Goal: Task Accomplishment & Management: Complete application form

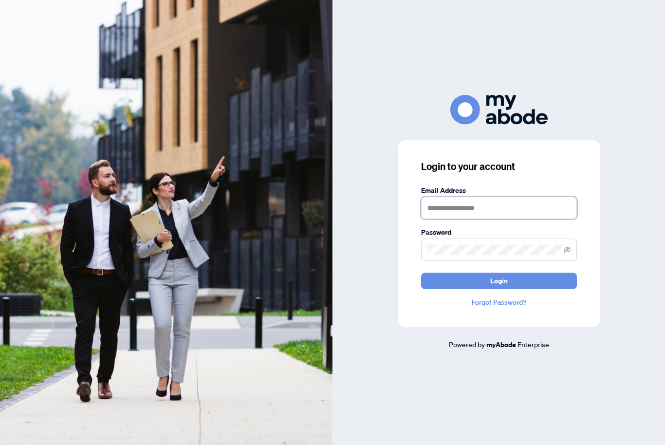
click at [531, 219] on input "text" at bounding box center [499, 208] width 156 height 22
type input "**********"
click at [498, 289] on button "Login" at bounding box center [499, 280] width 156 height 17
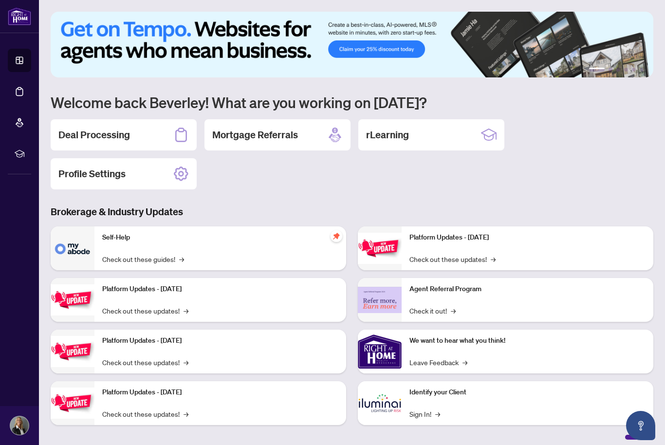
click at [133, 135] on div "Deal Processing" at bounding box center [124, 134] width 146 height 31
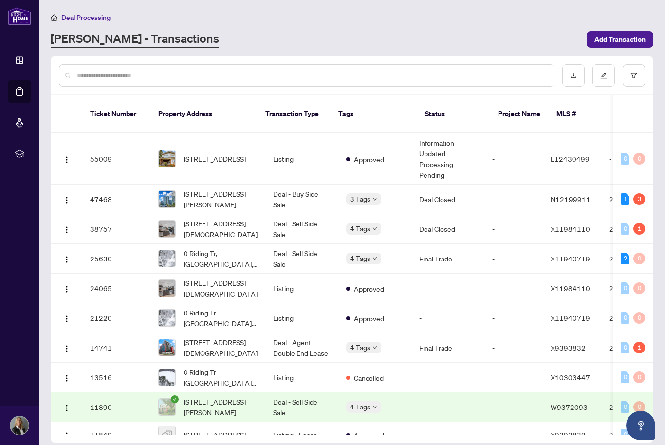
click at [70, 156] on img "button" at bounding box center [67, 160] width 8 height 8
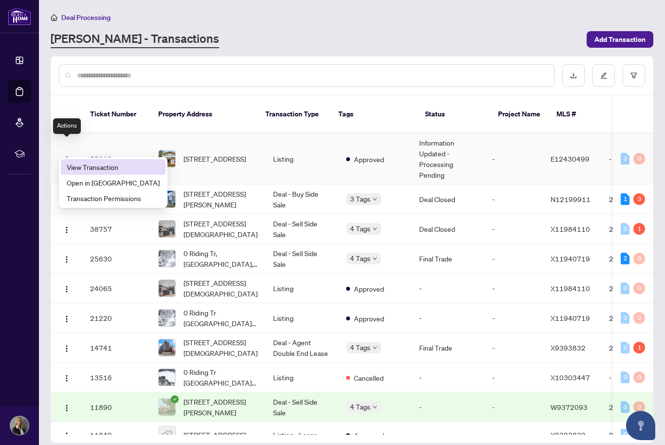
click at [116, 169] on span "View Transaction" at bounding box center [113, 167] width 93 height 11
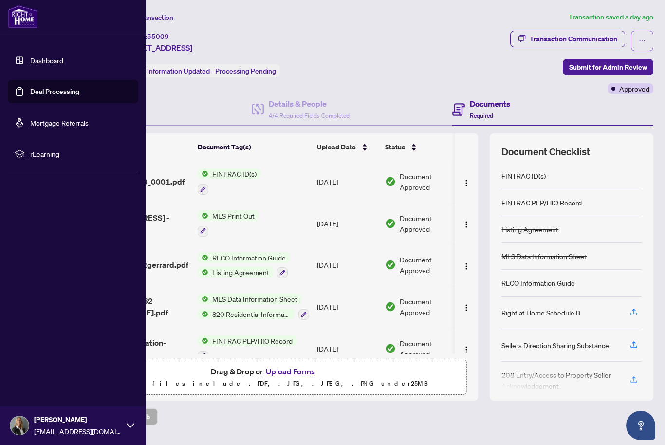
click at [54, 87] on link "Deal Processing" at bounding box center [54, 91] width 49 height 9
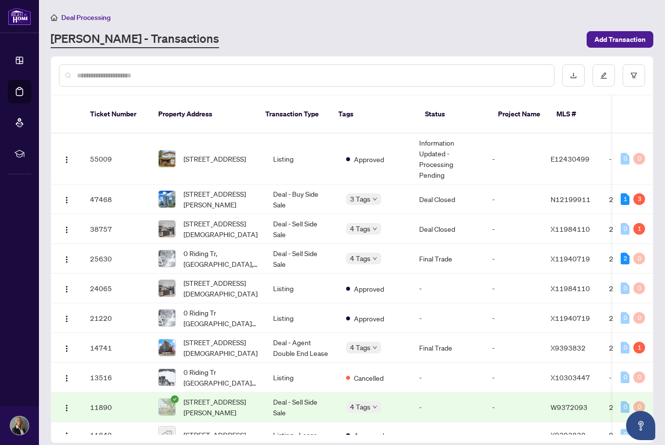
click at [244, 37] on div "RAHR - Transactions" at bounding box center [316, 40] width 530 height 18
click at [624, 37] on span "Add Transaction" at bounding box center [619, 40] width 51 height 16
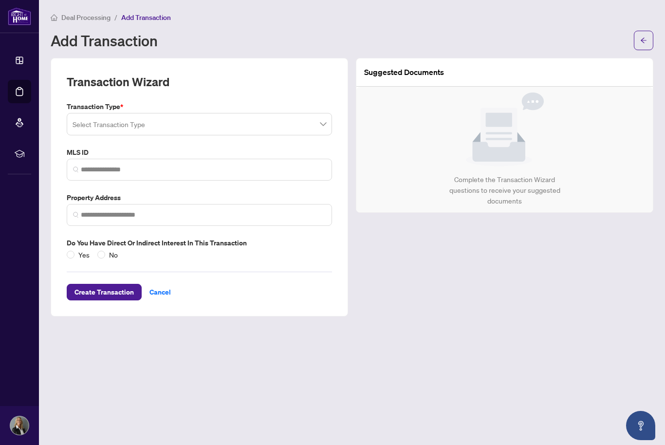
click at [316, 121] on input "search" at bounding box center [194, 125] width 245 height 21
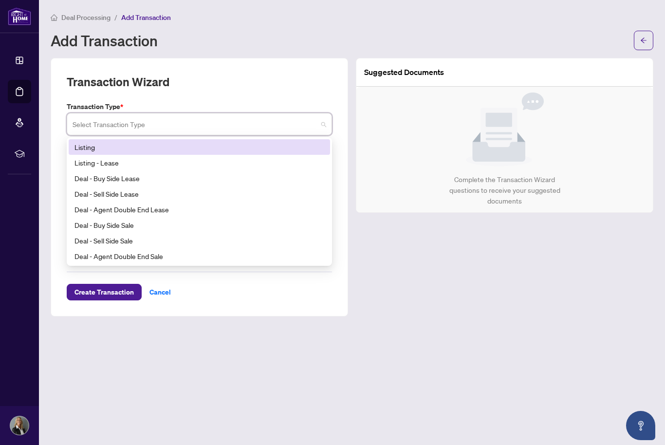
click at [274, 35] on div "Add Transaction" at bounding box center [339, 41] width 577 height 16
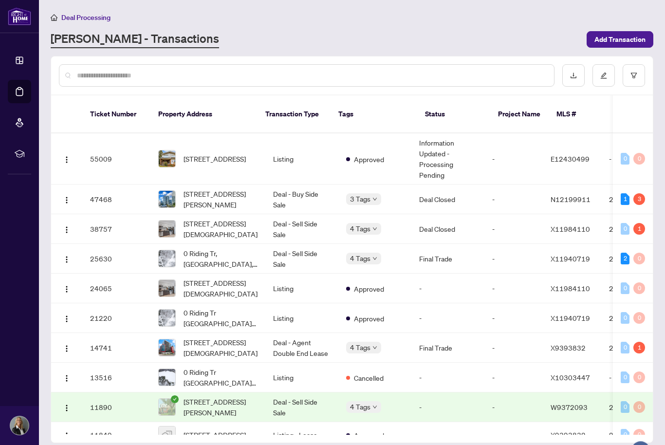
click at [88, 148] on td "55009" at bounding box center [116, 158] width 68 height 51
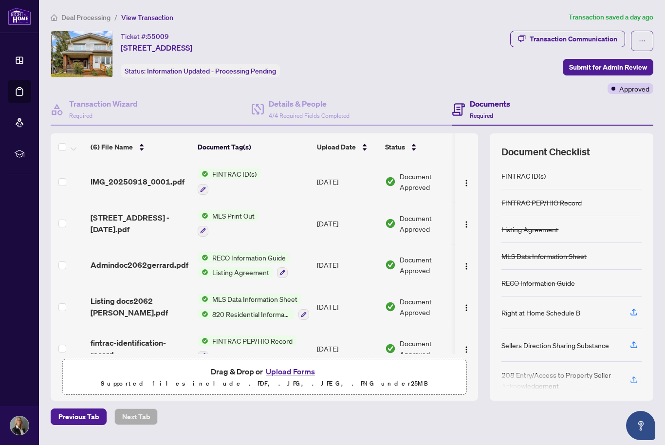
click at [551, 36] on div "Transaction Communication" at bounding box center [573, 39] width 88 height 16
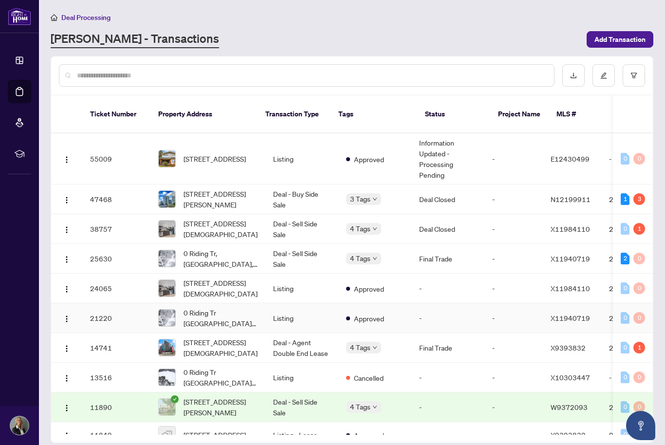
click at [107, 305] on td "21220" at bounding box center [116, 318] width 68 height 30
click at [624, 40] on span "Add Transaction" at bounding box center [619, 40] width 51 height 16
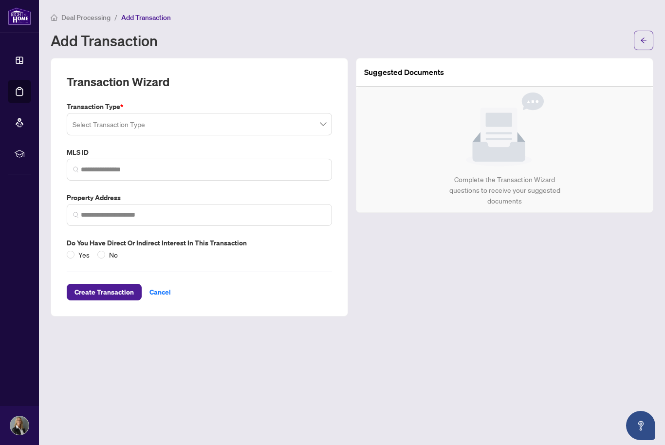
click at [328, 123] on div "Select Transaction Type" at bounding box center [199, 124] width 265 height 22
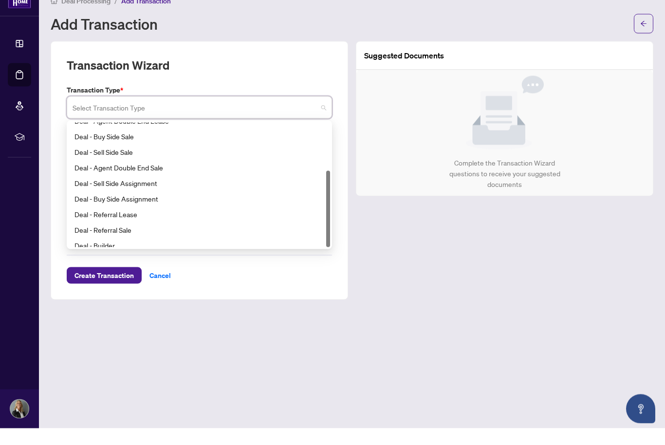
scroll to position [78, 0]
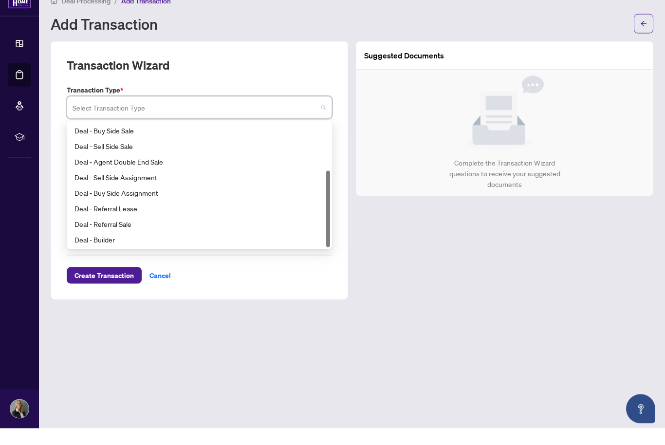
click at [118, 157] on div "Deal - Sell Side Sale" at bounding box center [199, 162] width 250 height 11
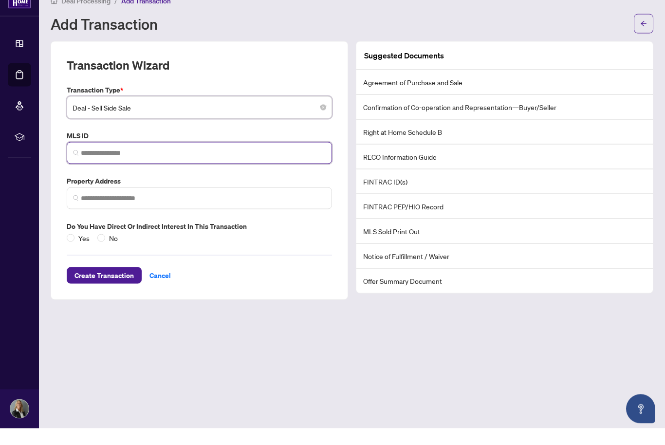
click at [296, 164] on input "search" at bounding box center [203, 169] width 245 height 10
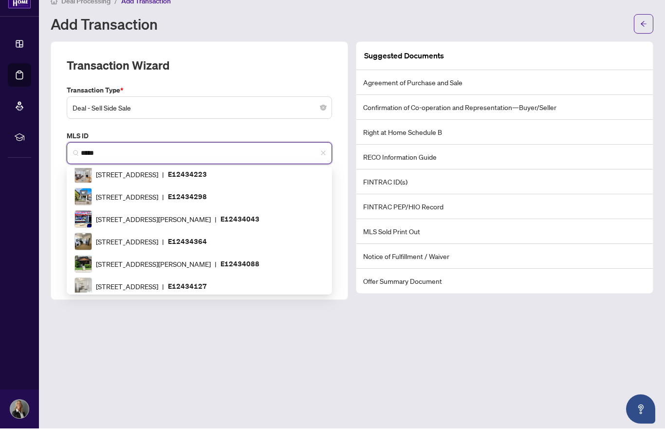
scroll to position [0, 0]
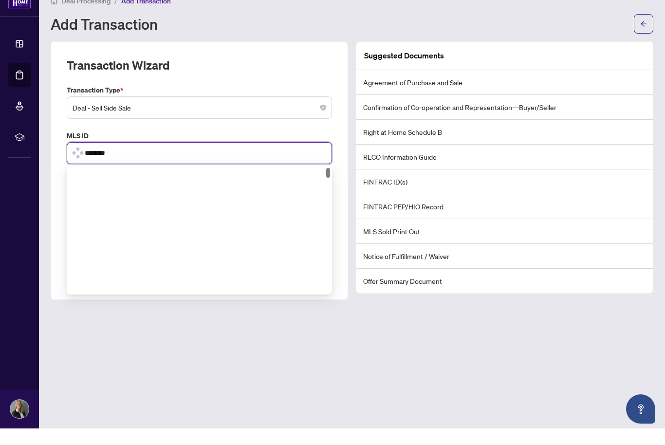
type input "*********"
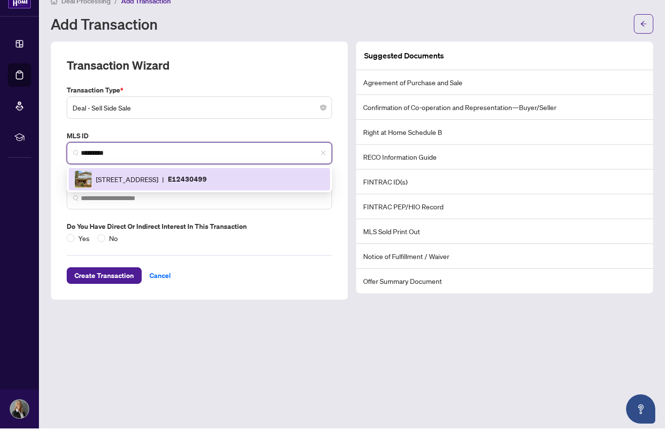
click at [158, 190] on span "2062 Gerrard St, Toronto, Ontario M4E 2B5, Canada" at bounding box center [127, 195] width 62 height 11
type input "**********"
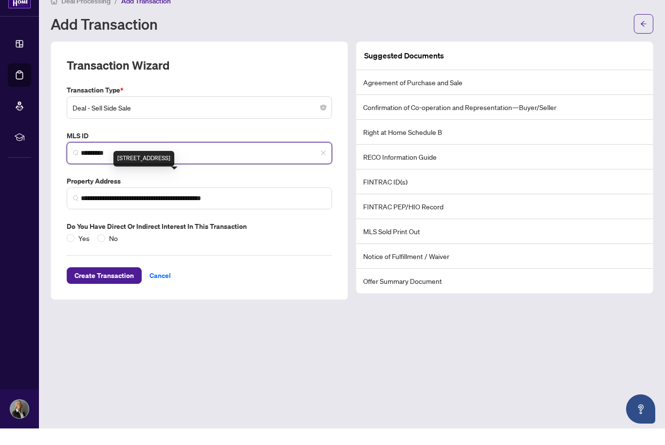
type input "*********"
click at [654, 195] on div "Suggested Documents Agreement of Purchase and Sale Confirmation of Co-operation…" at bounding box center [504, 187] width 305 height 258
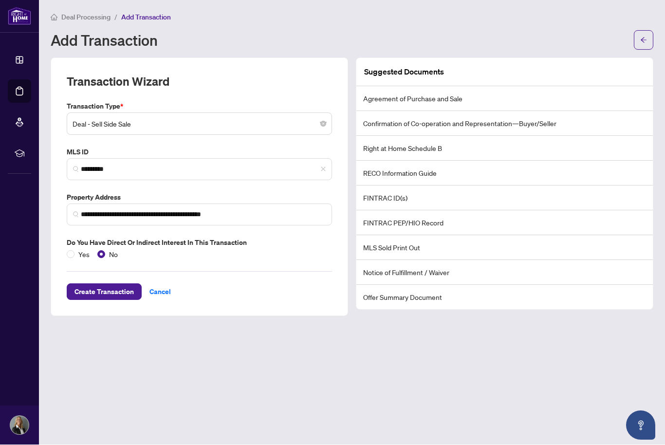
click at [119, 285] on span "Create Transaction" at bounding box center [103, 292] width 59 height 16
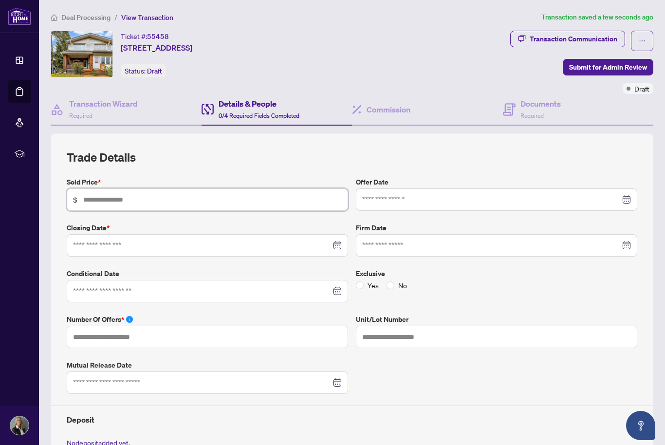
click at [197, 201] on input "text" at bounding box center [212, 199] width 258 height 11
type input "*******"
click at [627, 202] on div at bounding box center [496, 199] width 269 height 11
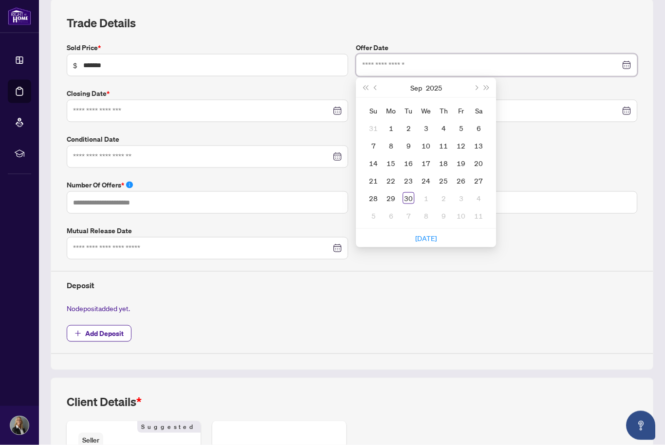
scroll to position [138, 0]
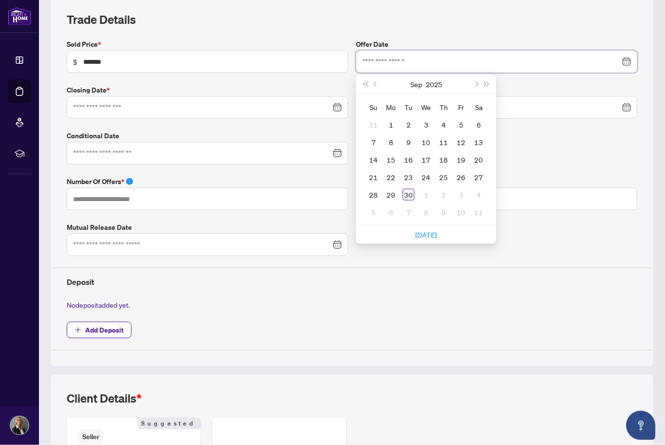
type input "**********"
click at [404, 197] on div "30" at bounding box center [408, 195] width 12 height 12
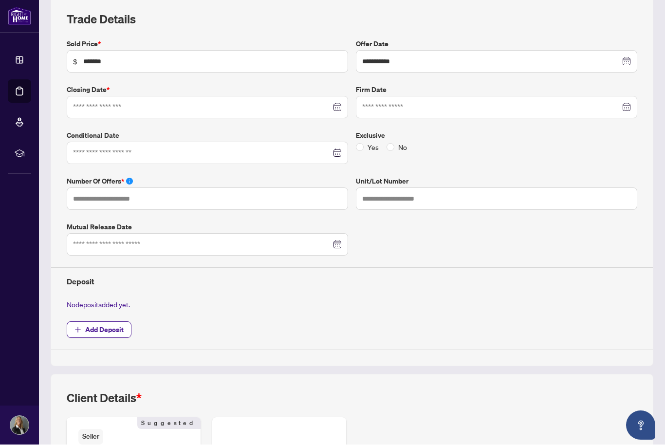
click at [338, 109] on div at bounding box center [207, 107] width 269 height 11
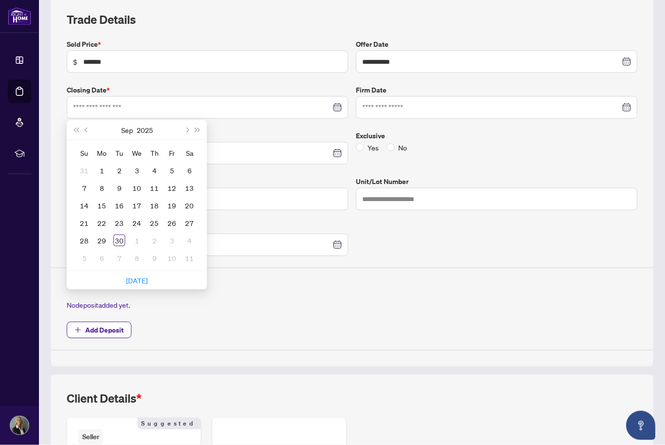
click at [185, 130] on button "Next month (PageDown)" at bounding box center [186, 129] width 11 height 19
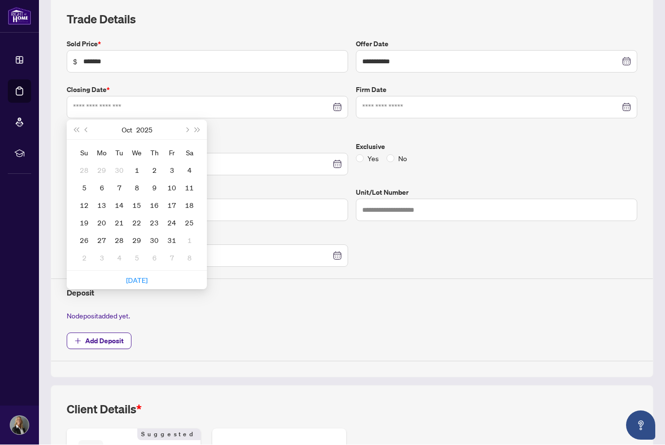
click at [186, 131] on button "Next month (PageDown)" at bounding box center [186, 129] width 11 height 19
click at [184, 131] on button "Next month (PageDown)" at bounding box center [186, 129] width 11 height 19
type input "**********"
click at [101, 171] on div "1" at bounding box center [102, 170] width 12 height 12
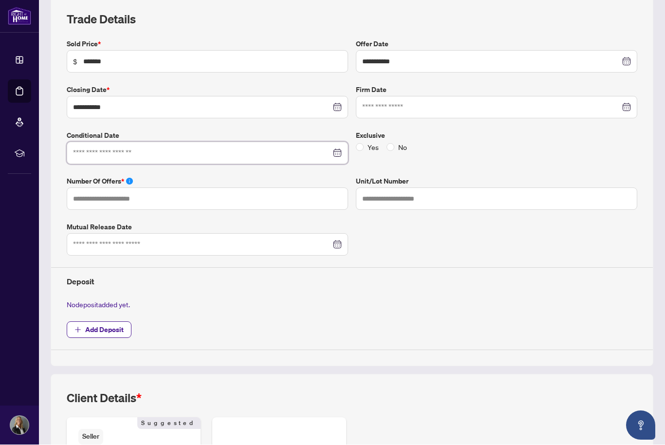
click at [330, 152] on input at bounding box center [202, 153] width 258 height 11
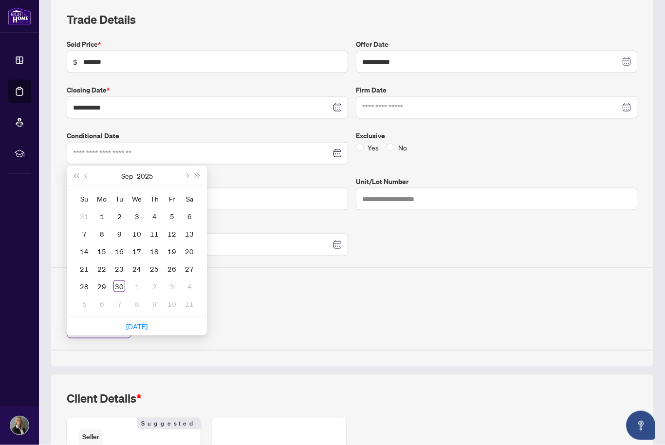
click at [185, 175] on button "Next month (PageDown)" at bounding box center [186, 175] width 11 height 19
type input "**********"
click at [131, 235] on div "8" at bounding box center [137, 234] width 12 height 12
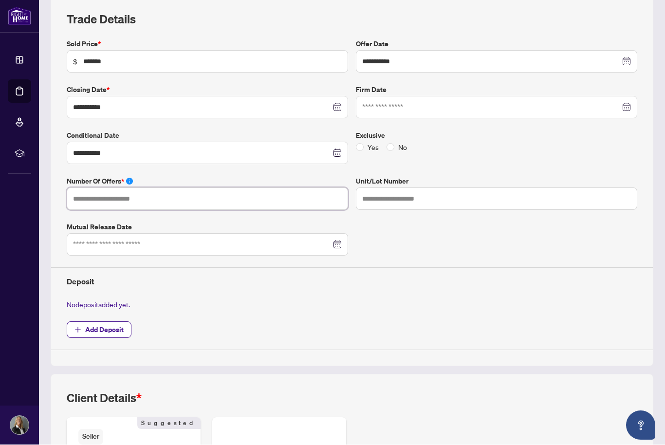
click at [272, 199] on input "text" at bounding box center [207, 199] width 281 height 22
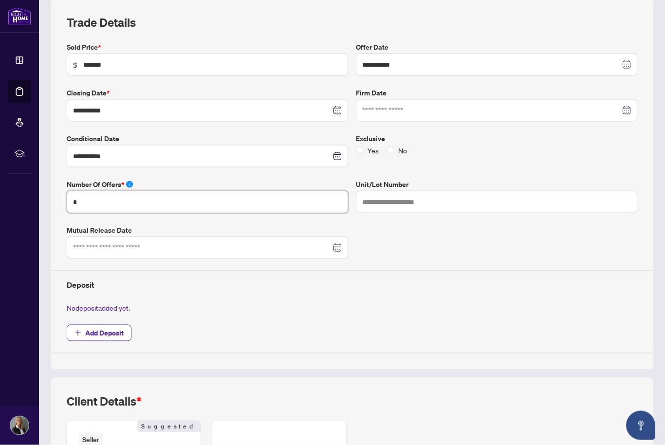
scroll to position [134, 0]
type input "*"
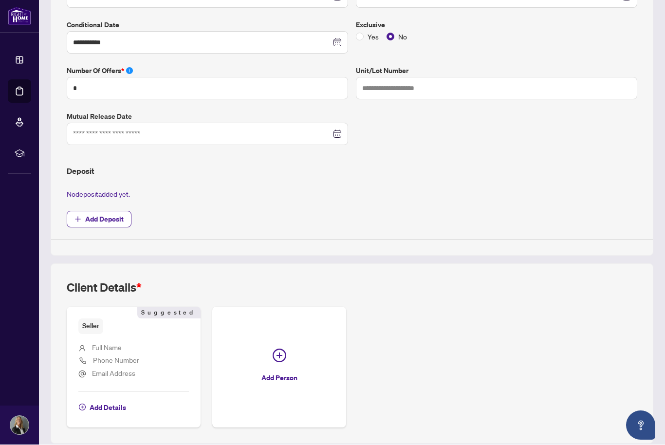
scroll to position [248, 0]
click at [285, 360] on span "button" at bounding box center [279, 358] width 14 height 18
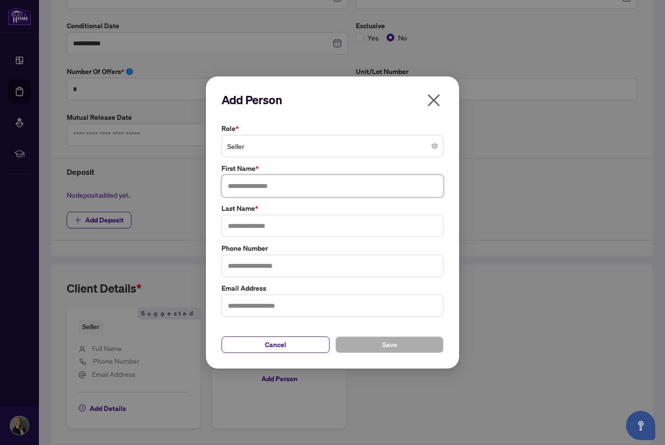
click at [399, 197] on input "text" at bounding box center [332, 186] width 222 height 22
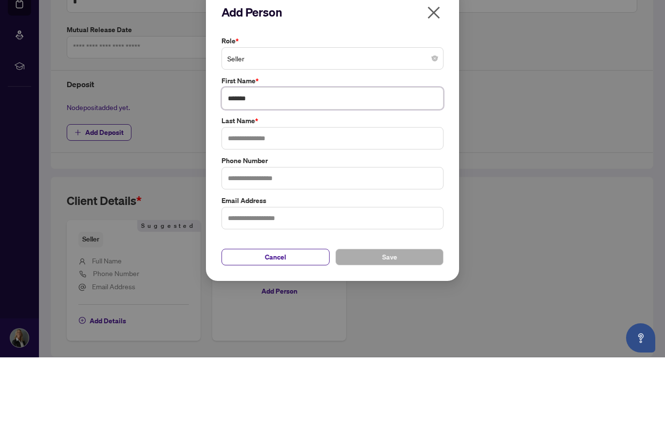
type input "*******"
click at [328, 215] on input "text" at bounding box center [332, 226] width 222 height 22
type input "******"
click at [354, 254] on input "text" at bounding box center [332, 265] width 222 height 22
type input "**********"
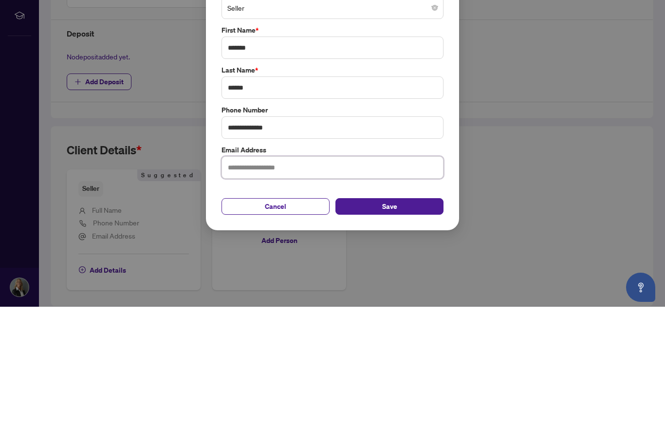
click at [340, 294] on input "text" at bounding box center [332, 305] width 222 height 22
type input "**********"
click at [397, 336] on button "Save" at bounding box center [389, 344] width 108 height 17
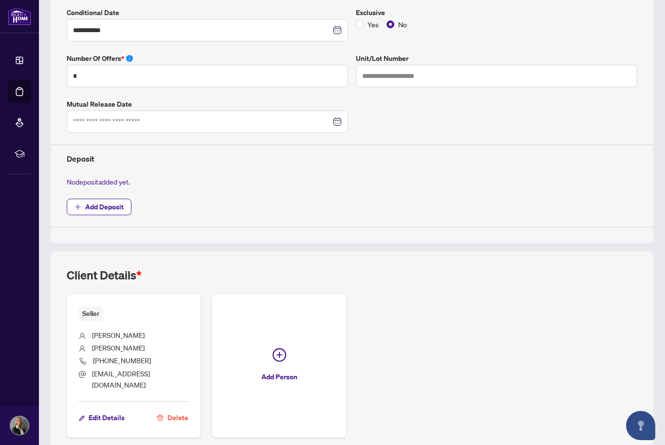
scroll to position [260, 0]
click at [282, 351] on icon "plus-circle" at bounding box center [279, 355] width 14 height 14
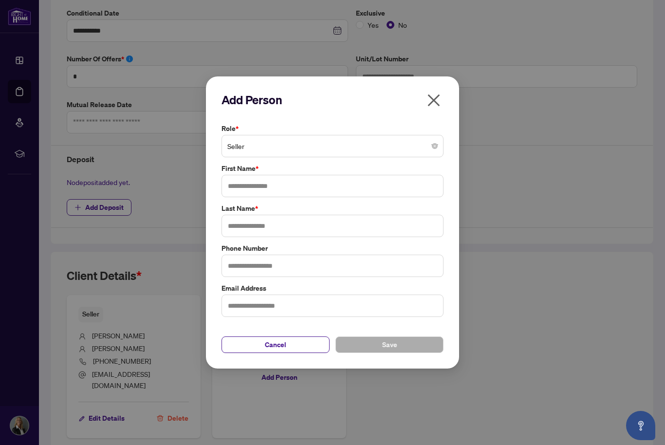
click at [431, 155] on span "Seller" at bounding box center [332, 146] width 210 height 18
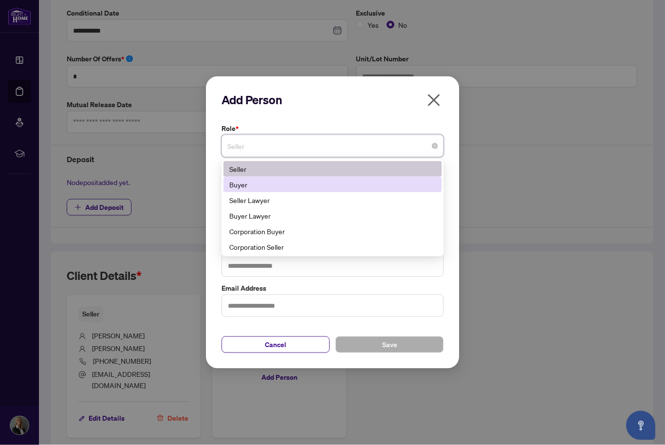
click at [249, 190] on div "Buyer" at bounding box center [332, 184] width 206 height 11
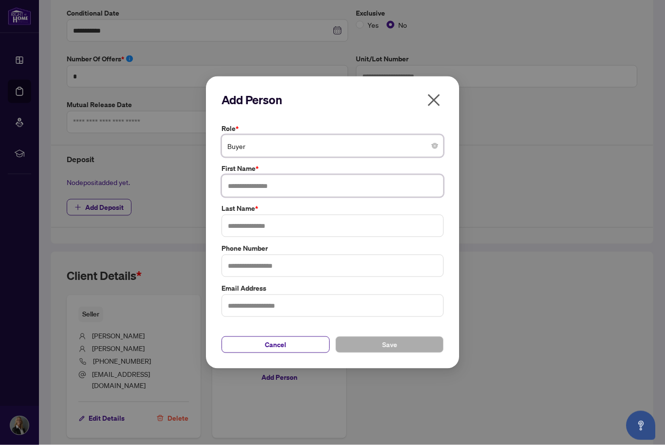
click at [331, 197] on input "text" at bounding box center [332, 186] width 222 height 22
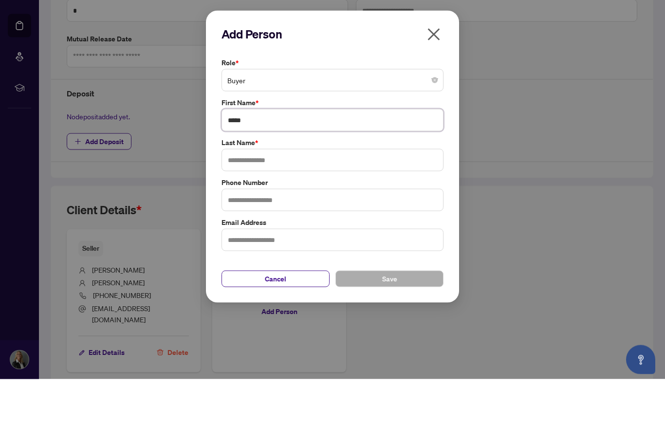
type input "*****"
click at [295, 215] on input "text" at bounding box center [332, 226] width 222 height 22
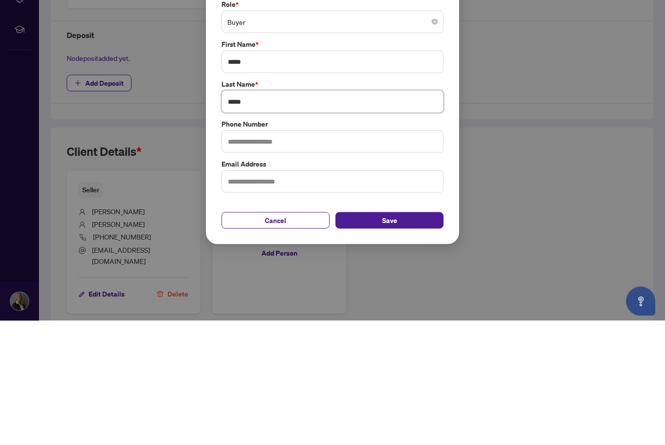
type input "*****"
click at [398, 336] on button "Save" at bounding box center [389, 344] width 108 height 17
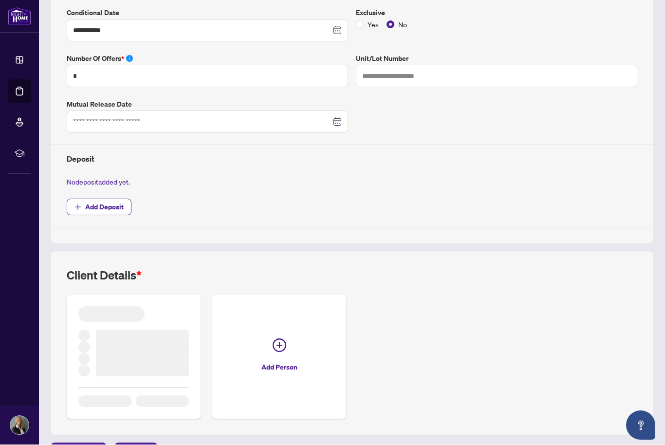
scroll to position [251, 0]
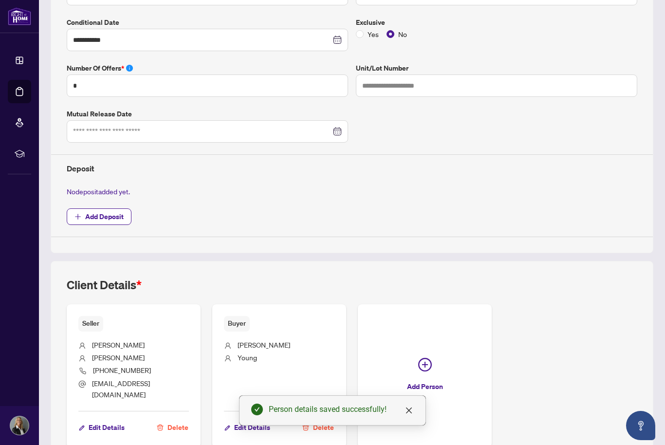
click at [421, 362] on icon "plus-circle" at bounding box center [425, 365] width 14 height 14
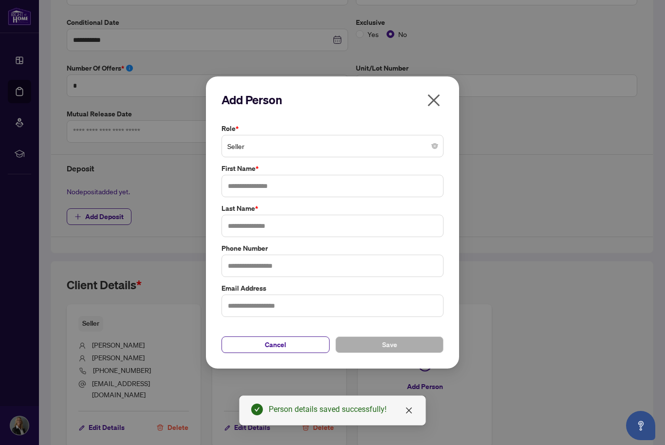
click at [431, 155] on span "Seller" at bounding box center [332, 146] width 210 height 18
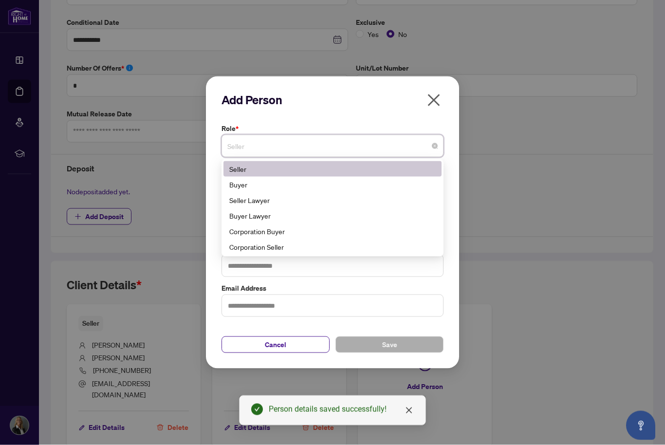
click at [257, 190] on div "Buyer" at bounding box center [332, 184] width 206 height 11
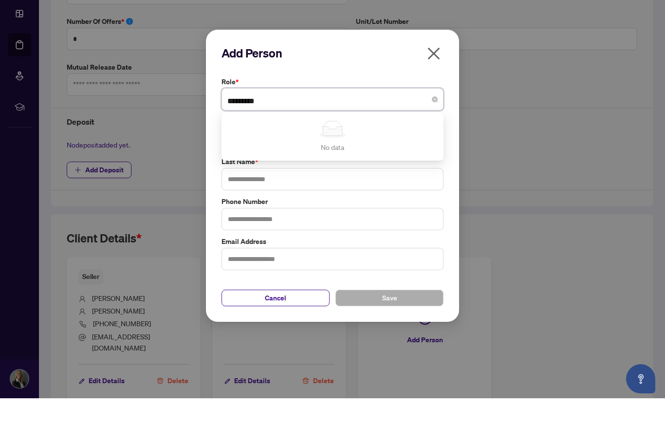
type input "*********"
click at [419, 195] on div "Role * ********* Buyer No data No data First Name * Last Name * Phone Number Em…" at bounding box center [332, 220] width 228 height 194
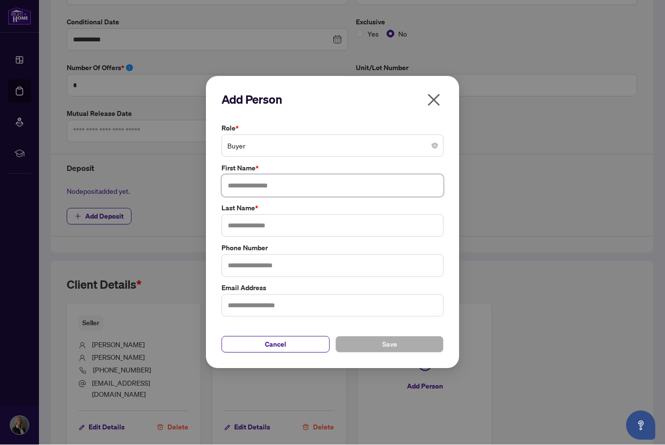
click at [296, 197] on input "text" at bounding box center [332, 186] width 222 height 22
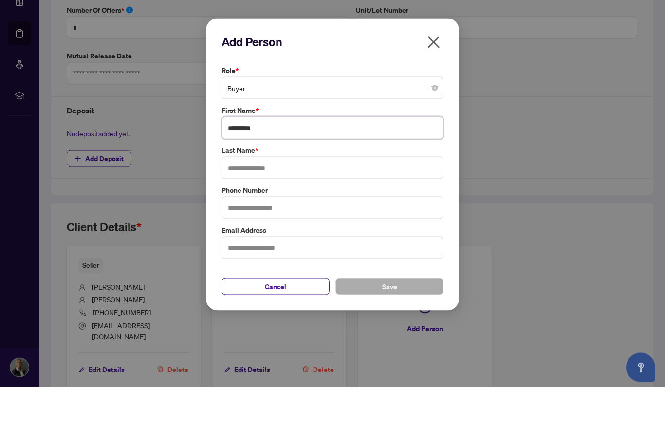
type input "*********"
click at [290, 215] on input "text" at bounding box center [332, 226] width 222 height 22
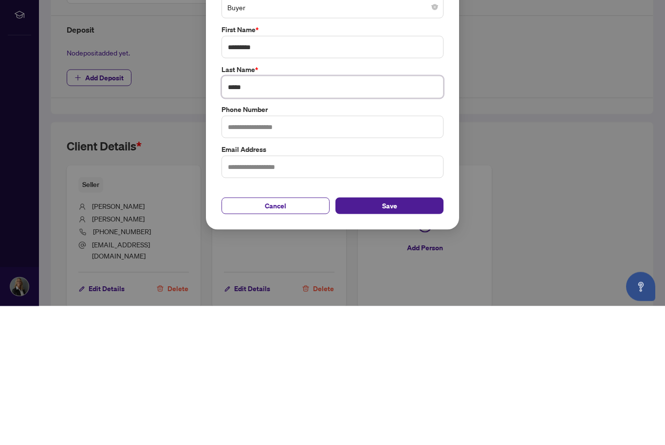
type input "*****"
click at [391, 337] on span "Save" at bounding box center [389, 345] width 15 height 16
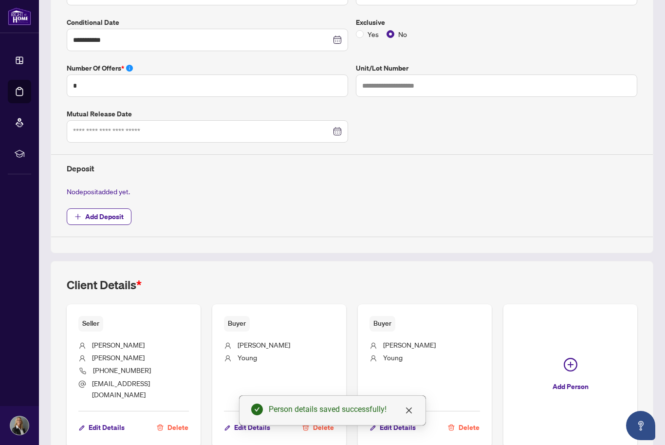
click at [566, 369] on button "Add Person" at bounding box center [570, 375] width 134 height 143
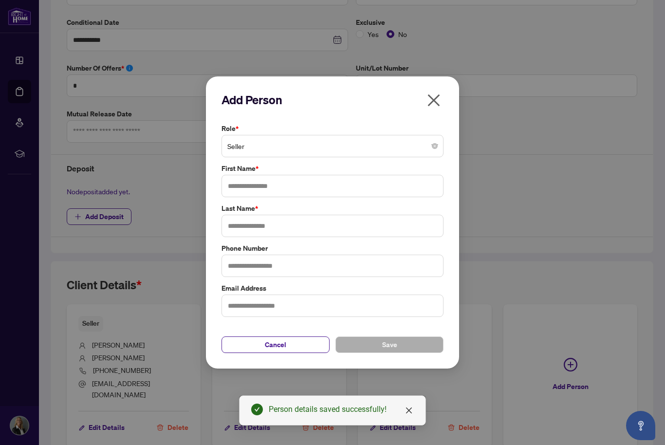
click at [432, 155] on span "Seller" at bounding box center [332, 146] width 210 height 18
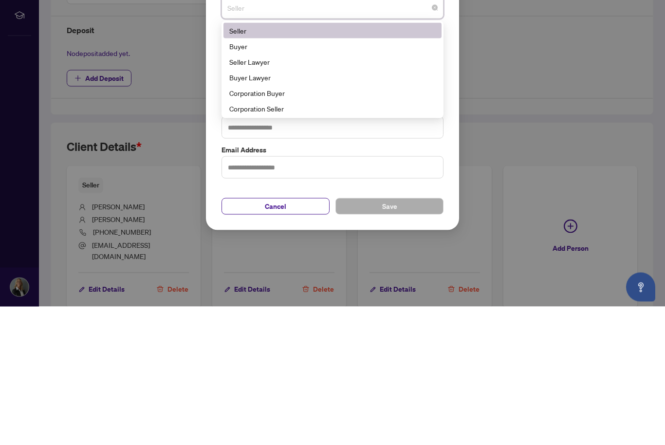
click at [497, 55] on div "Add Person Role * Seller 1 2 Seller Buyer Seller Lawyer Buyer Lawyer Corporatio…" at bounding box center [332, 222] width 665 height 445
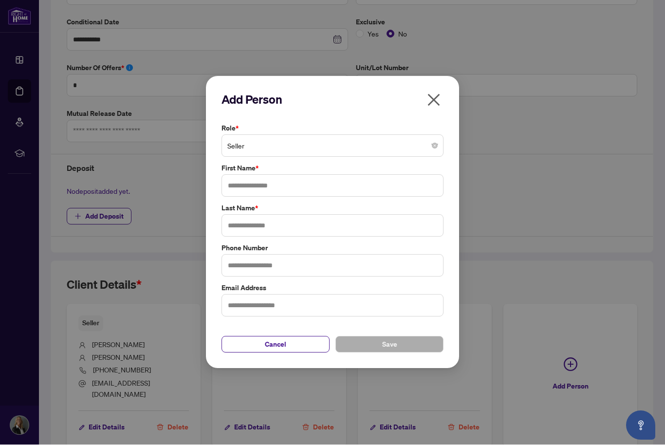
click at [430, 155] on span "Seller" at bounding box center [332, 146] width 210 height 18
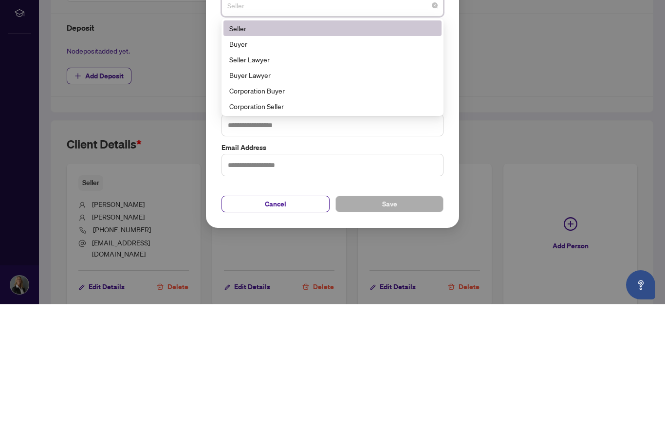
scroll to position [31, 0]
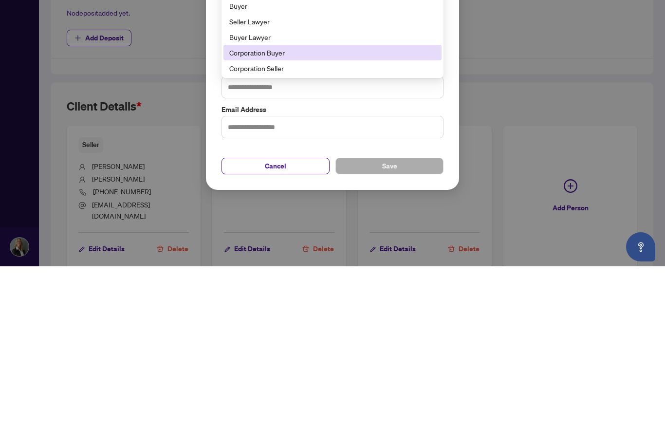
click at [277, 226] on div "Corporation Buyer" at bounding box center [332, 231] width 206 height 11
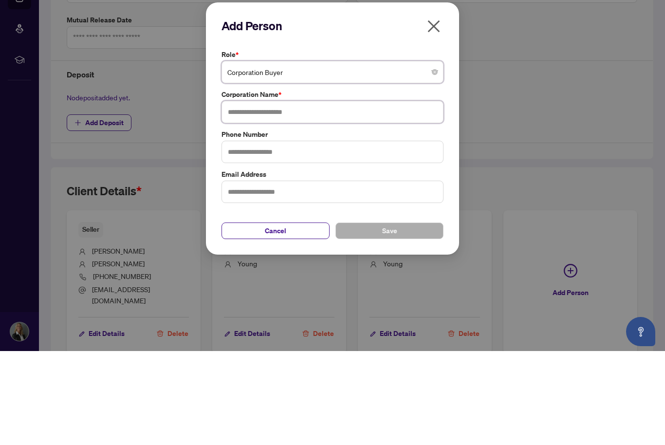
click at [304, 195] on input "text" at bounding box center [332, 206] width 222 height 22
click at [434, 112] on div "Add Person Role * Corporation Buyer 6 11 141 Seller Buyer Seller Lawyer Buyer L…" at bounding box center [332, 222] width 222 height 221
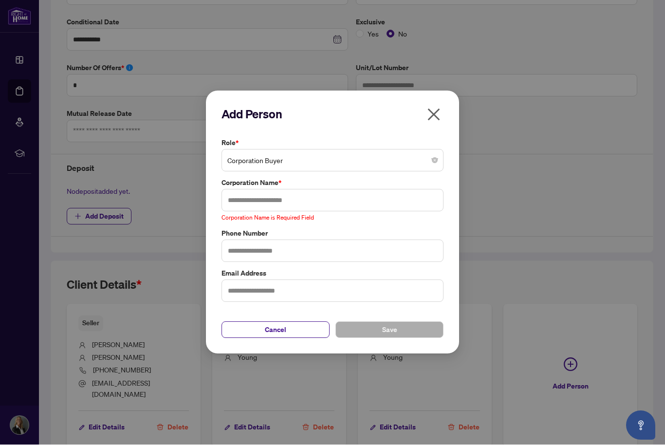
click at [429, 121] on icon "close" at bounding box center [434, 115] width 12 height 12
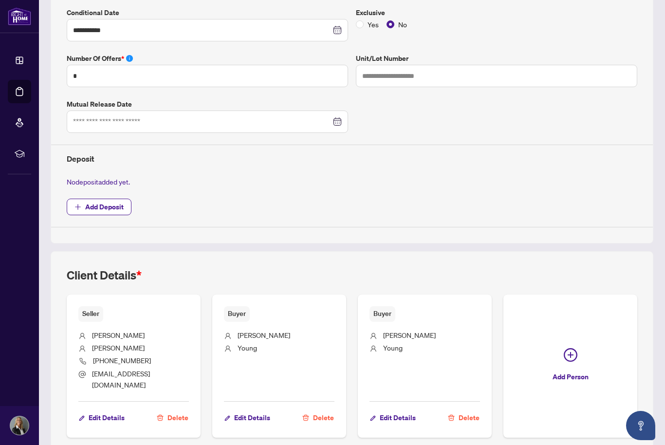
scroll to position [260, 0]
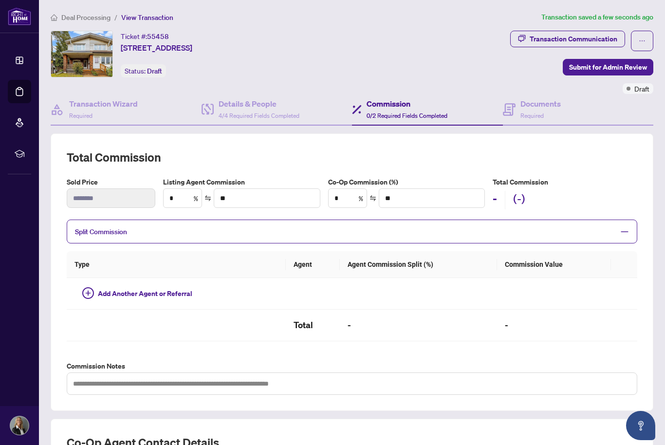
type textarea "**********"
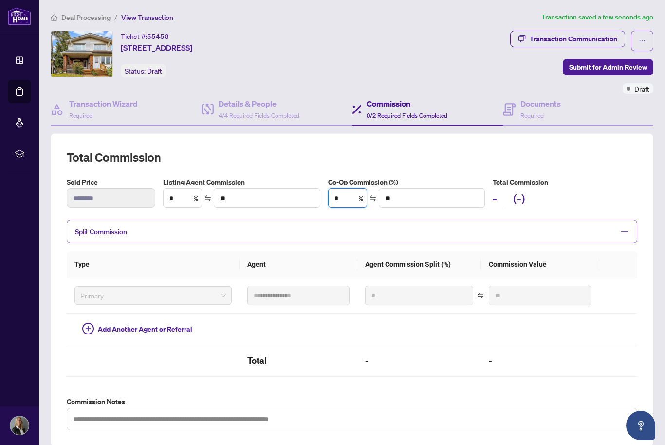
click at [352, 199] on input "*" at bounding box center [347, 198] width 38 height 18
type input "*"
type input "*******"
type input "***"
type input "*******"
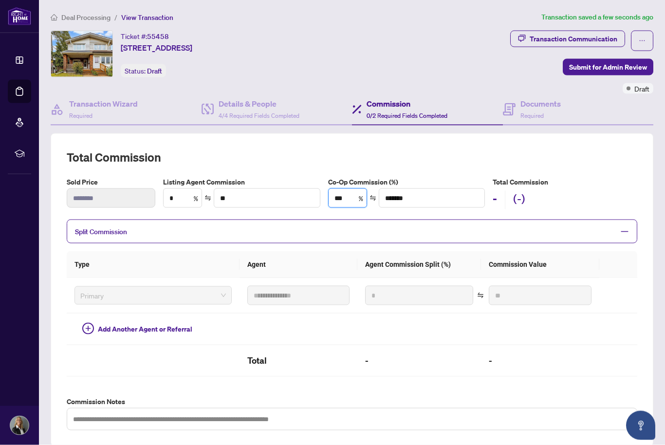
type input "***"
click at [618, 173] on div "**********" at bounding box center [352, 289] width 570 height 281
click at [173, 198] on input "*" at bounding box center [182, 198] width 38 height 18
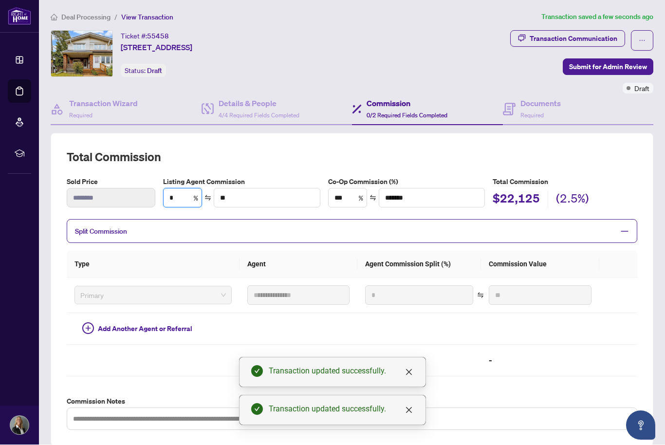
click at [180, 198] on input "*" at bounding box center [182, 198] width 38 height 18
type input "*"
type input "*******"
type input "*"
click at [462, 152] on h2 "Total Commission" at bounding box center [352, 157] width 570 height 16
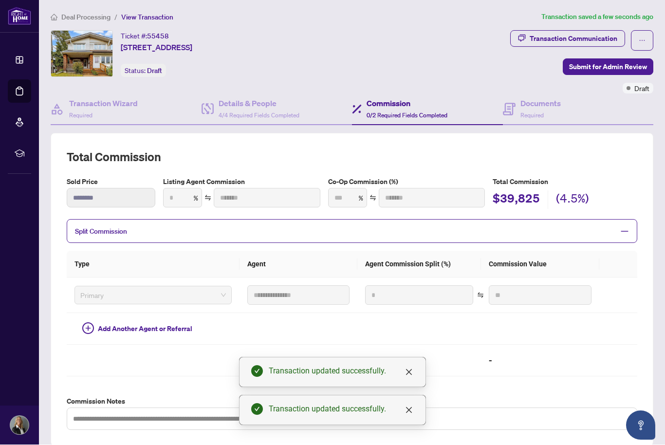
type input "***"
type input "*******"
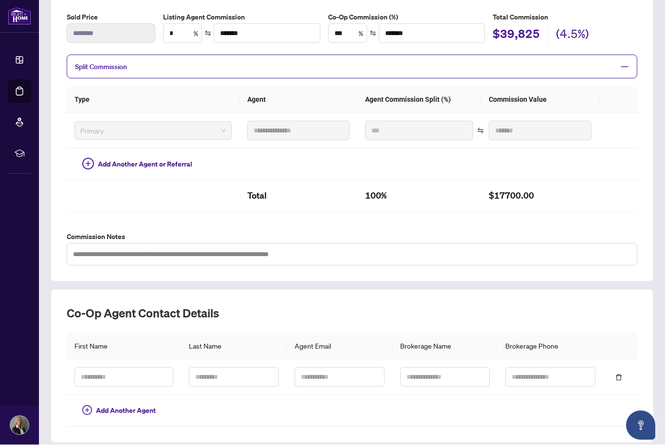
scroll to position [164, 0]
click at [141, 372] on input "text" at bounding box center [123, 377] width 99 height 19
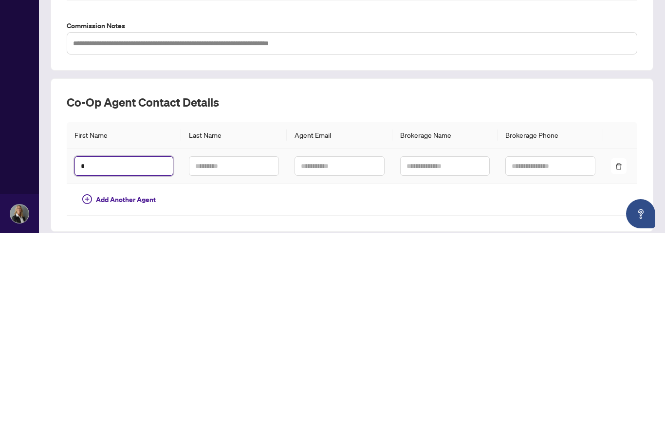
scroll to position [32, 0]
type input "******"
click at [242, 368] on input "text" at bounding box center [234, 377] width 90 height 19
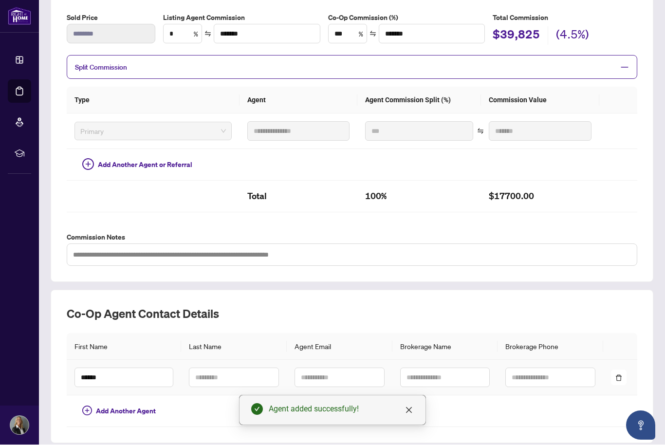
scroll to position [0, 0]
click at [213, 378] on input "text" at bounding box center [234, 377] width 90 height 19
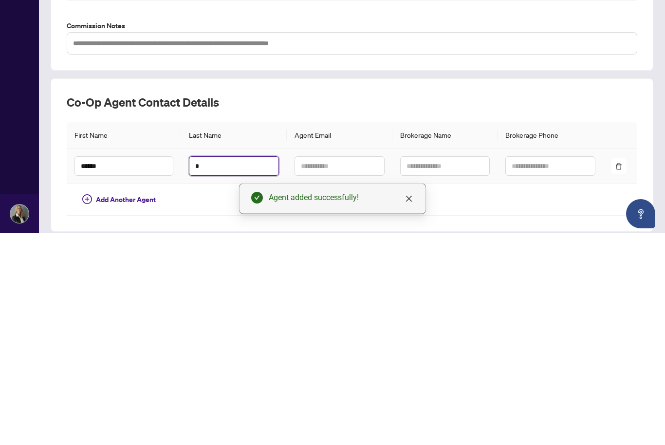
scroll to position [32, 0]
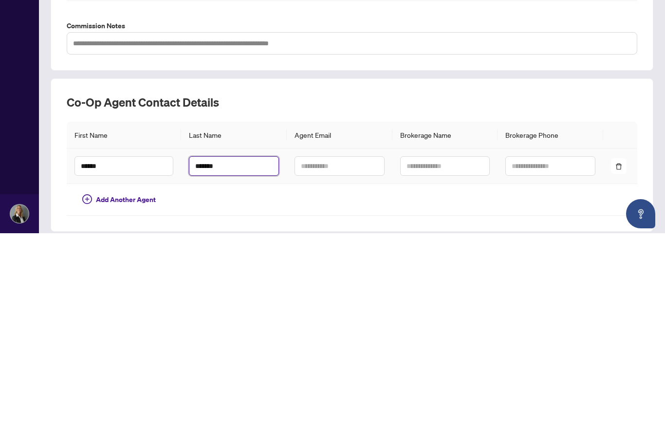
type input "*******"
click at [339, 368] on input "text" at bounding box center [339, 377] width 90 height 19
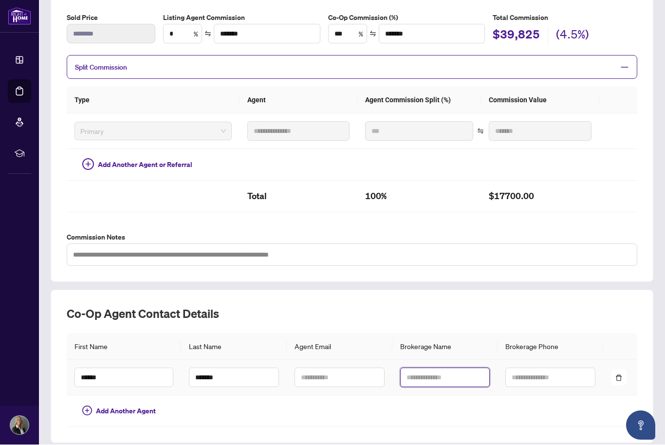
click at [432, 373] on input "text" at bounding box center [445, 377] width 90 height 19
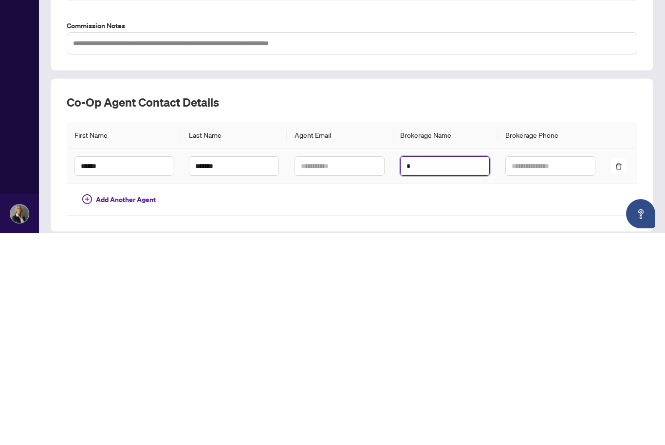
scroll to position [32, 0]
type input "**********"
click at [539, 368] on input "text" at bounding box center [550, 377] width 90 height 19
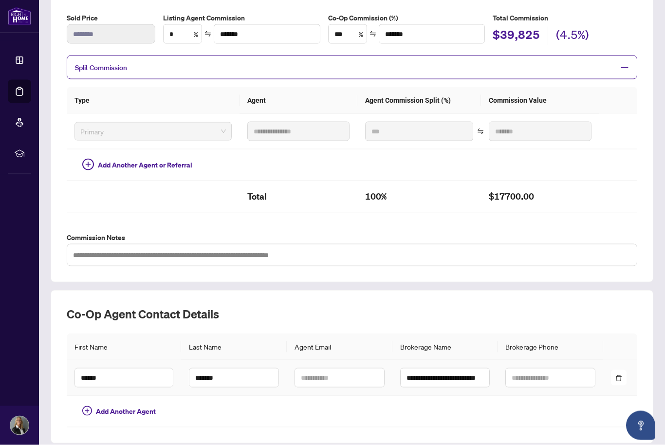
scroll to position [0, 0]
click at [535, 378] on input "text" at bounding box center [550, 377] width 90 height 19
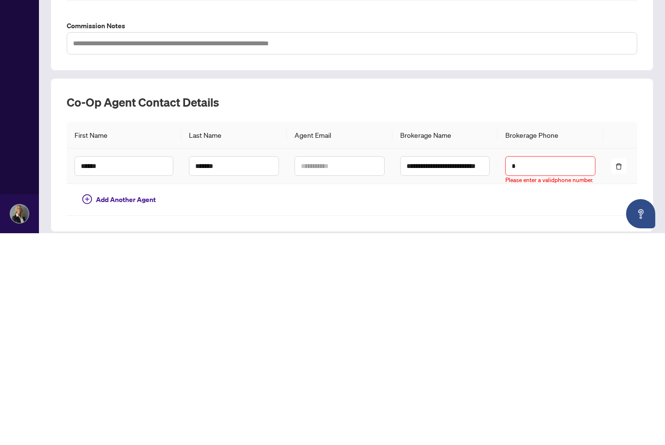
scroll to position [32, 0]
type input "**********"
click at [344, 368] on input "text" at bounding box center [339, 377] width 90 height 19
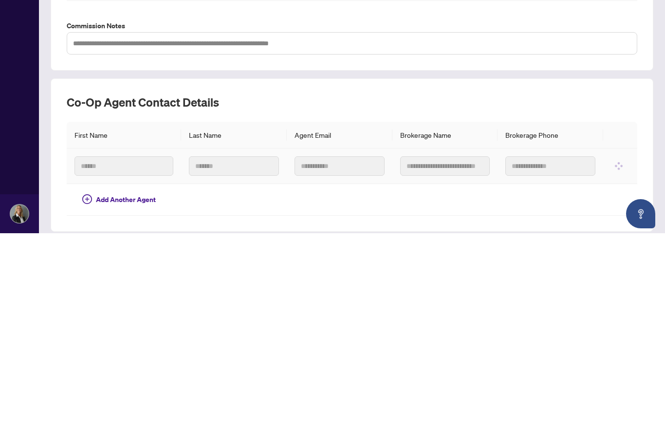
scroll to position [0, 0]
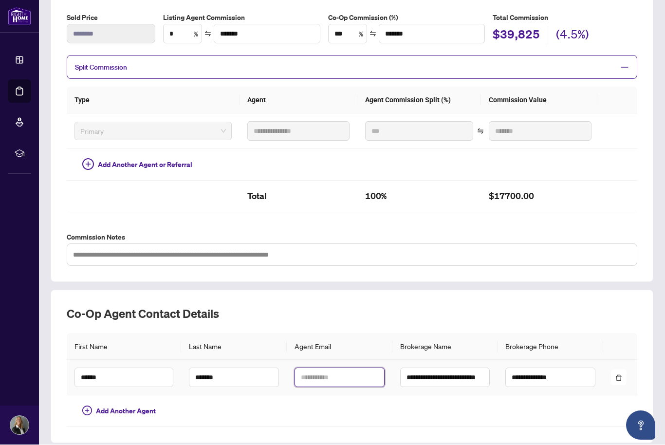
click at [329, 380] on input "text" at bounding box center [339, 377] width 90 height 19
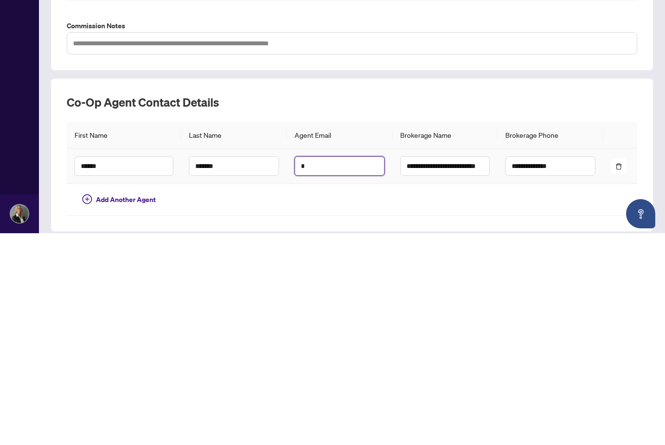
scroll to position [32, 0]
type input "**********"
click at [625, 306] on div "**********" at bounding box center [352, 366] width 570 height 121
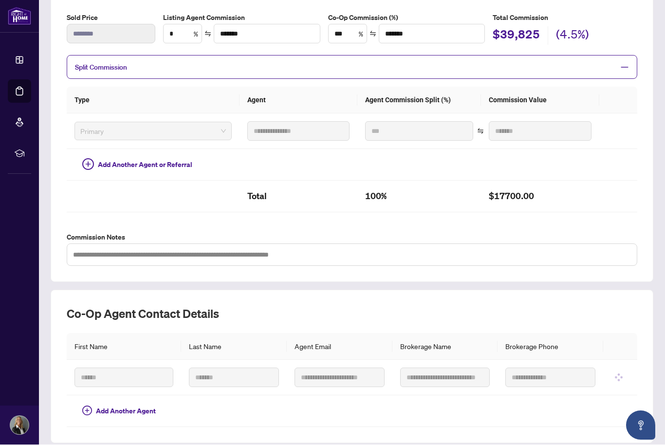
scroll to position [0, 0]
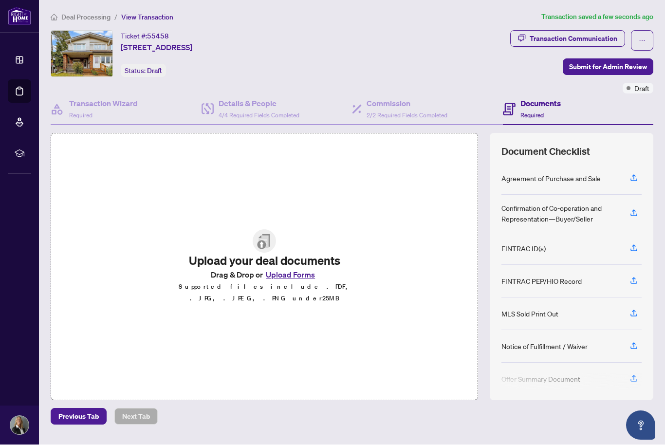
click at [289, 281] on button "Upload Forms" at bounding box center [290, 275] width 55 height 13
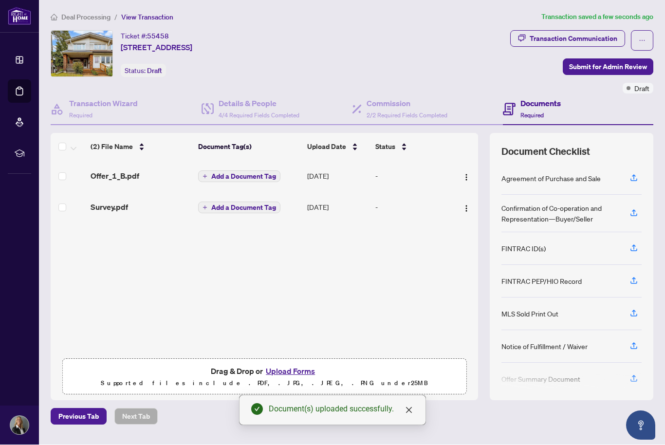
click at [296, 378] on button "Upload Forms" at bounding box center [290, 371] width 55 height 13
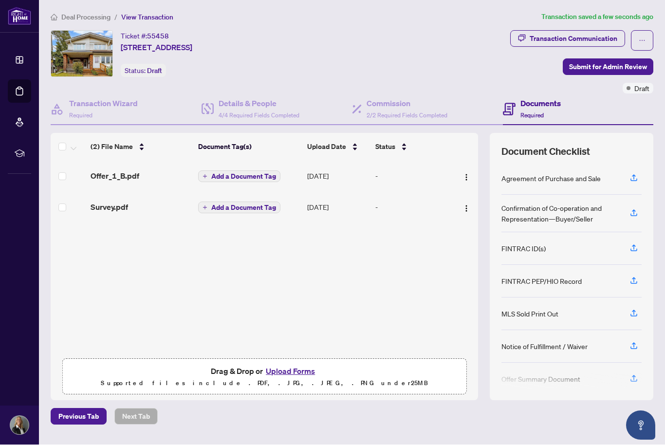
click at [288, 378] on button "Upload Forms" at bounding box center [290, 371] width 55 height 13
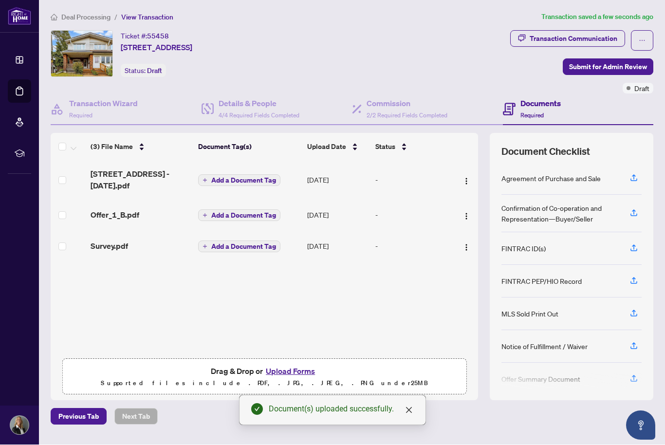
click at [244, 180] on span "Add a Document Tag" at bounding box center [243, 180] width 65 height 7
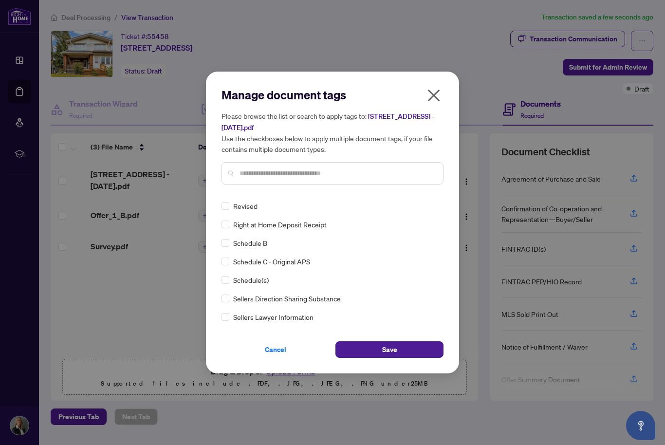
scroll to position [1988, 0]
click at [391, 357] on span "Save" at bounding box center [389, 350] width 15 height 16
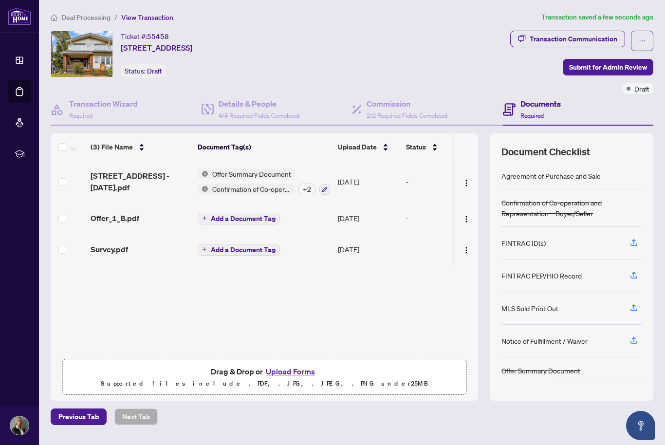
click at [240, 217] on span "Add a Document Tag" at bounding box center [243, 218] width 65 height 7
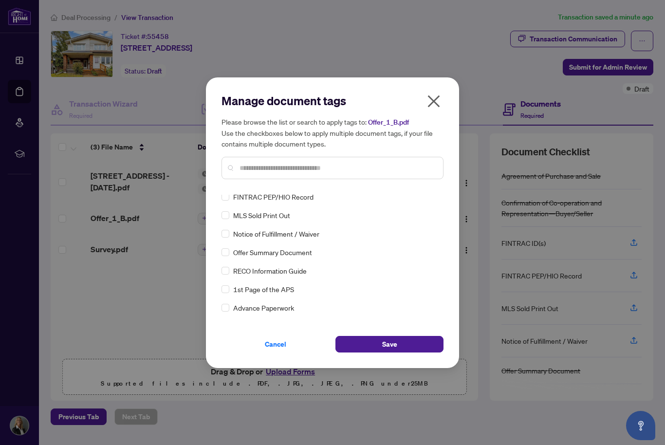
scroll to position [89, 0]
click at [380, 352] on button "Save" at bounding box center [389, 344] width 108 height 17
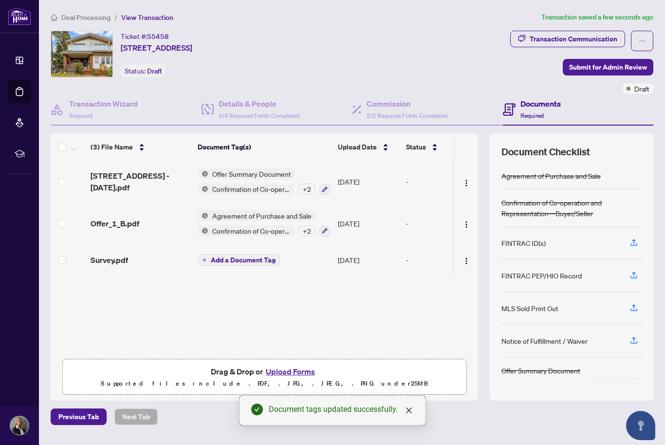
click at [259, 181] on div "Offer Summary Document Confirmation of Co-operation and Representation—Buyer/Se…" at bounding box center [264, 181] width 132 height 26
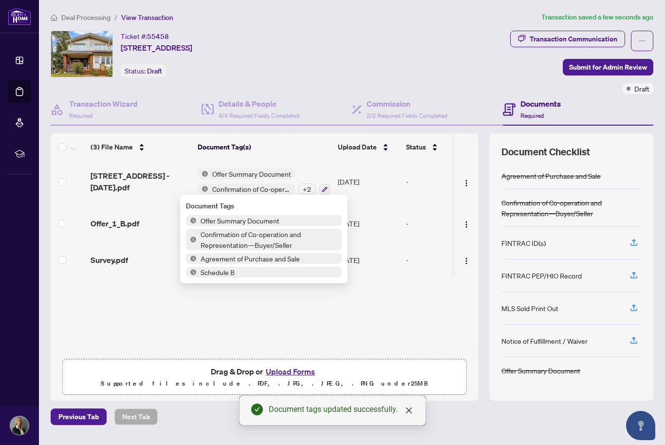
click at [385, 330] on div "(3) File Name Document Tag(s) Upload Date Status 2062 Gerrard St E Toronto E124…" at bounding box center [264, 257] width 427 height 193
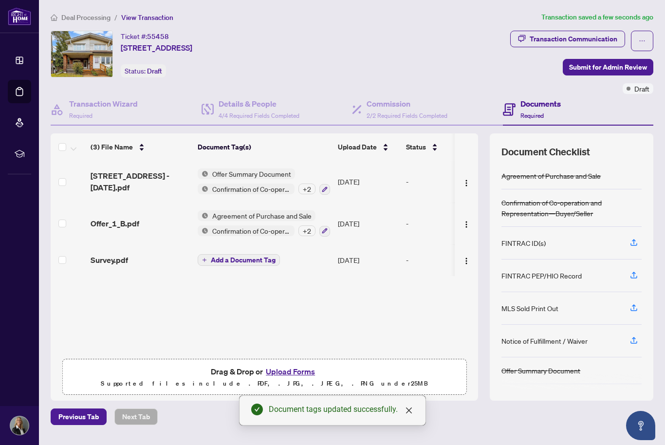
click at [468, 182] on img "button" at bounding box center [466, 183] width 8 height 8
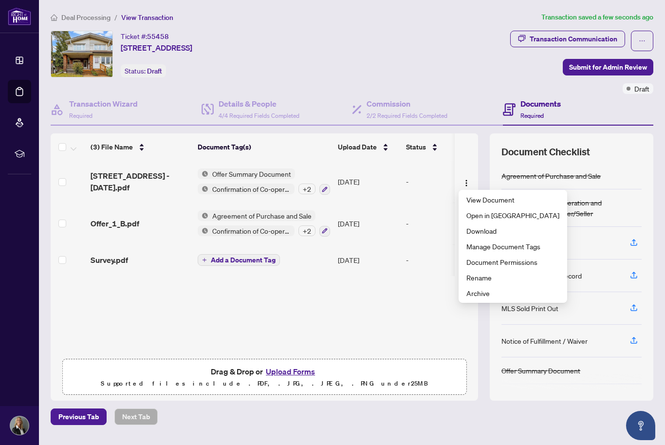
click at [483, 296] on span "Archive" at bounding box center [512, 293] width 93 height 11
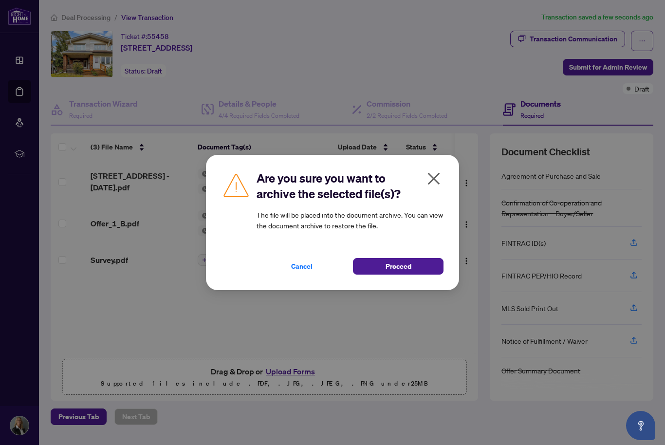
click at [414, 274] on button "Proceed" at bounding box center [398, 266] width 90 height 17
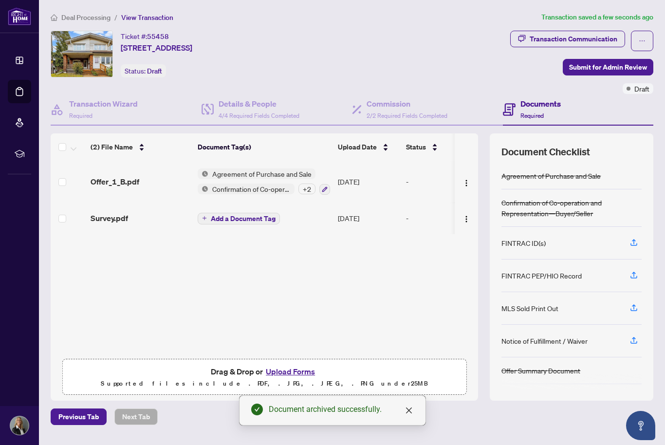
click at [287, 378] on button "Upload Forms" at bounding box center [290, 371] width 55 height 13
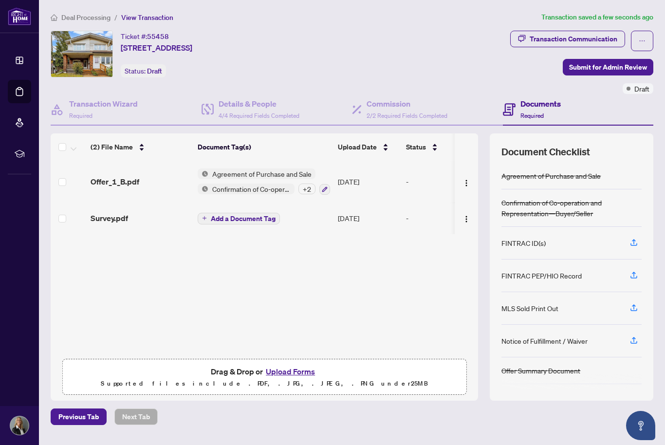
click at [246, 217] on span "Add a Document Tag" at bounding box center [243, 218] width 65 height 7
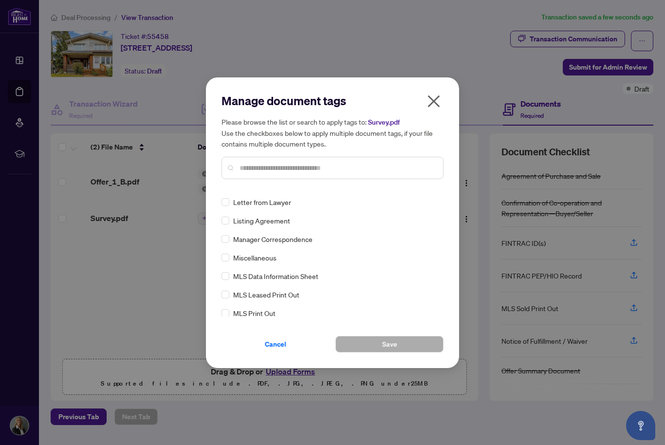
scroll to position [1320, 0]
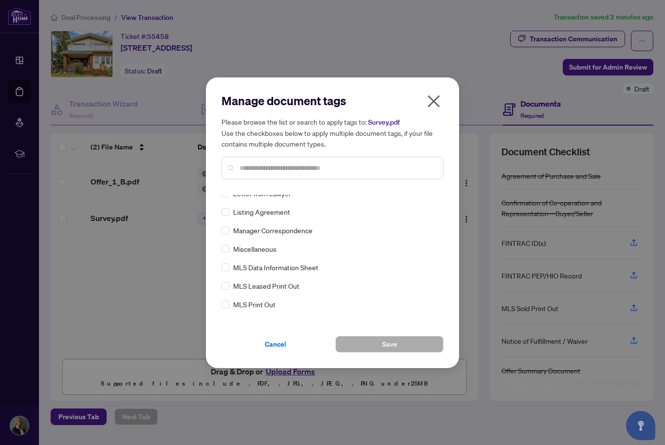
click at [433, 107] on icon "close" at bounding box center [434, 101] width 12 height 12
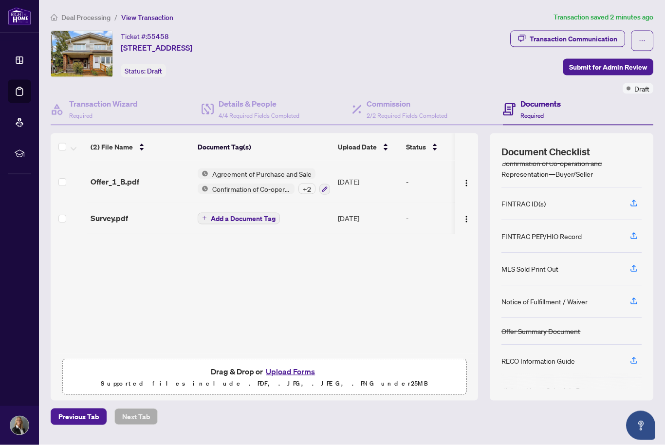
scroll to position [39, 0]
click at [290, 378] on button "Upload Forms" at bounding box center [290, 371] width 55 height 13
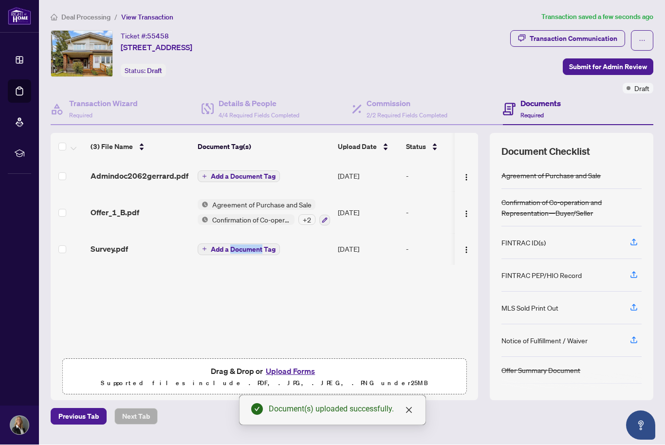
click at [299, 294] on div "(3) File Name Document Tag(s) Upload Date Status Admindoc2062gerrard.pdf Add a …" at bounding box center [264, 257] width 427 height 193
click at [229, 249] on span "Add a Document Tag" at bounding box center [243, 249] width 65 height 7
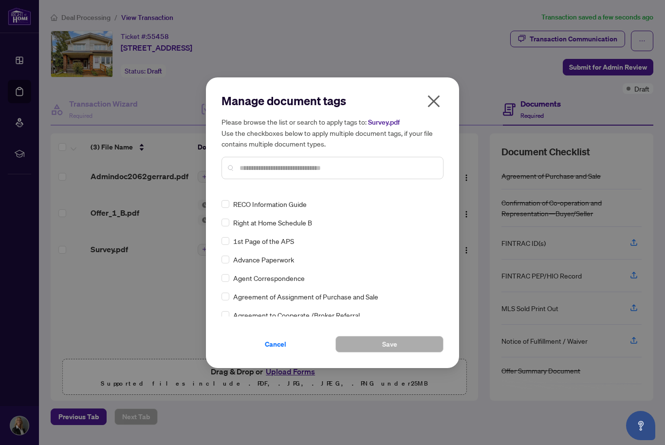
scroll to position [126, 0]
click at [396, 352] on span "Save" at bounding box center [389, 344] width 15 height 16
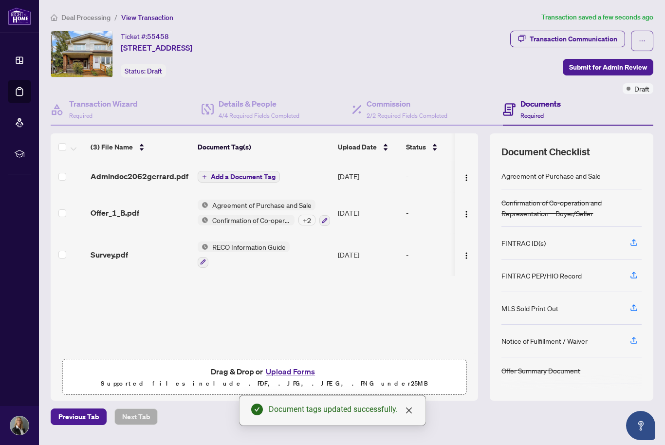
click at [294, 378] on button "Upload Forms" at bounding box center [290, 371] width 55 height 13
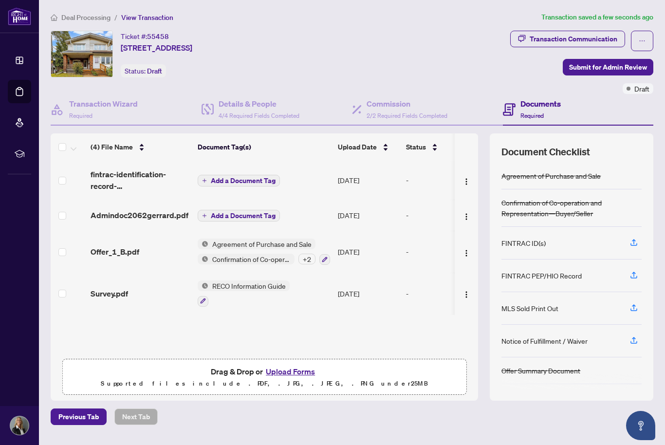
click at [610, 69] on span "Submit for Admin Review" at bounding box center [608, 67] width 78 height 16
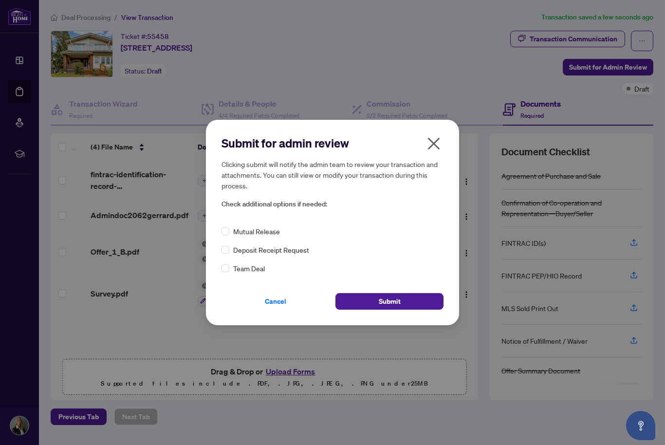
click at [391, 309] on span "Submit" at bounding box center [390, 301] width 22 height 16
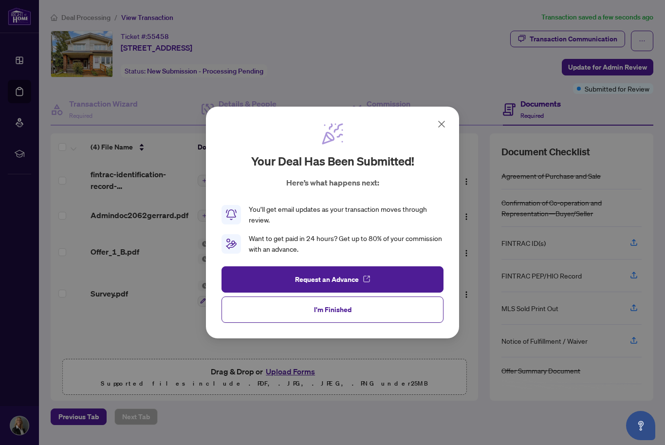
click at [389, 323] on button "I'm Finished" at bounding box center [332, 309] width 222 height 26
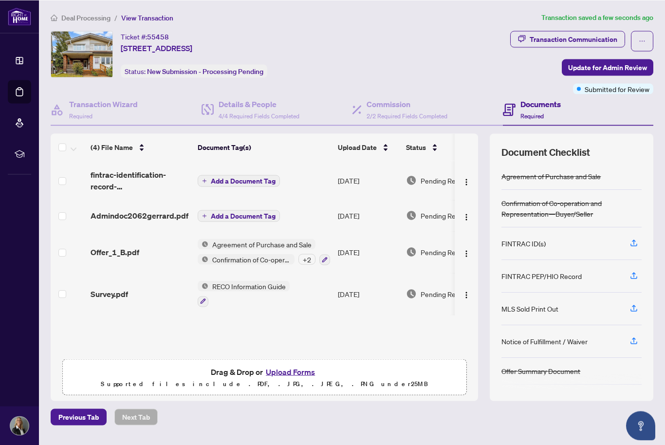
scroll to position [0, 0]
click at [301, 219] on td "Add a Document Tag" at bounding box center [264, 214] width 140 height 31
click at [250, 216] on span "Add a Document Tag" at bounding box center [243, 215] width 65 height 7
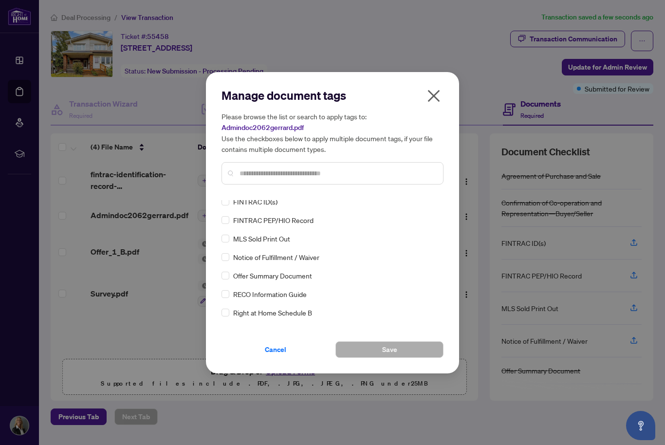
scroll to position [45, 0]
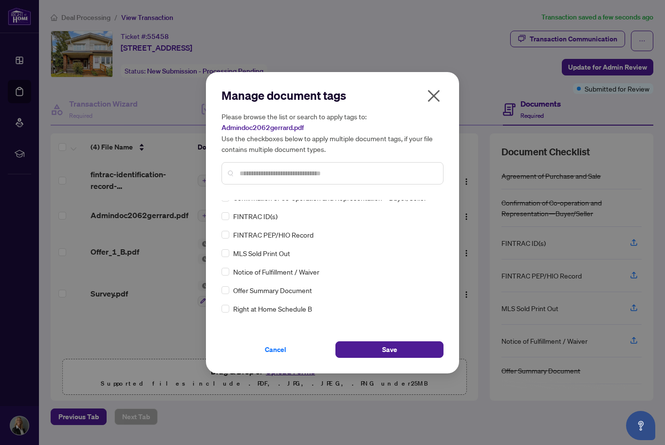
click at [403, 350] on button "Save" at bounding box center [389, 349] width 108 height 17
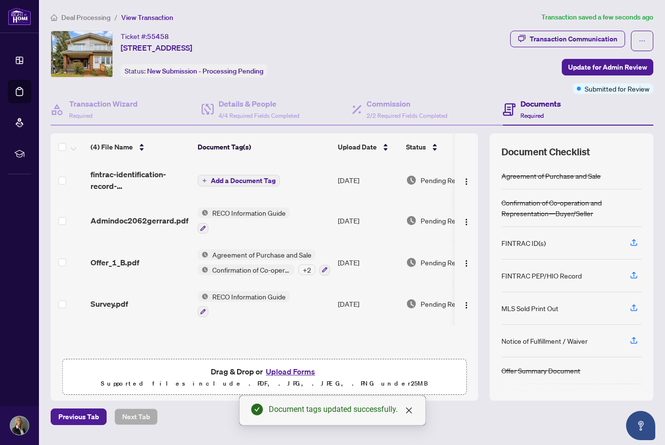
click at [237, 182] on span "Add a Document Tag" at bounding box center [243, 180] width 65 height 7
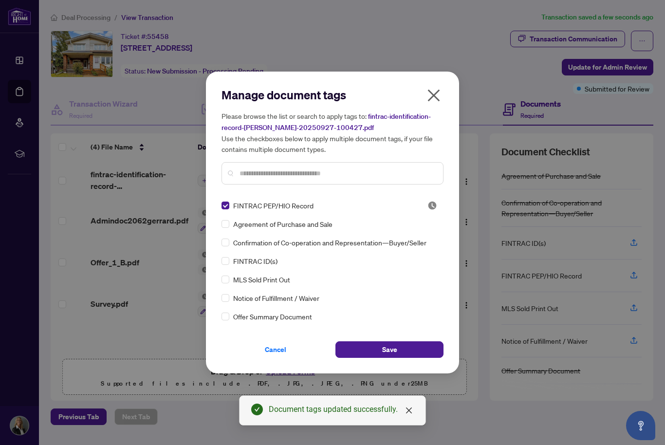
click at [383, 351] on span "Save" at bounding box center [389, 350] width 15 height 16
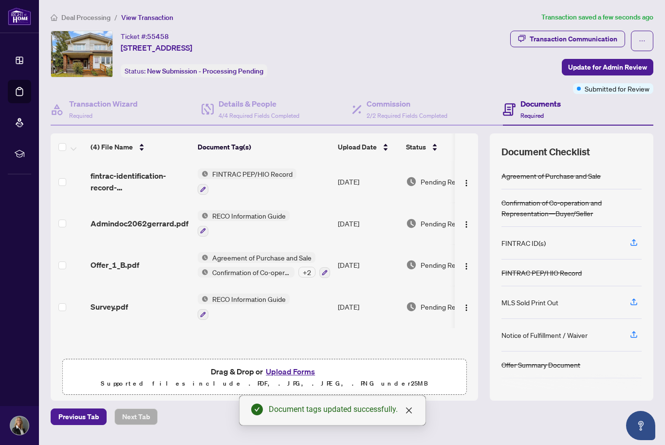
click at [291, 378] on button "Upload Forms" at bounding box center [290, 371] width 55 height 13
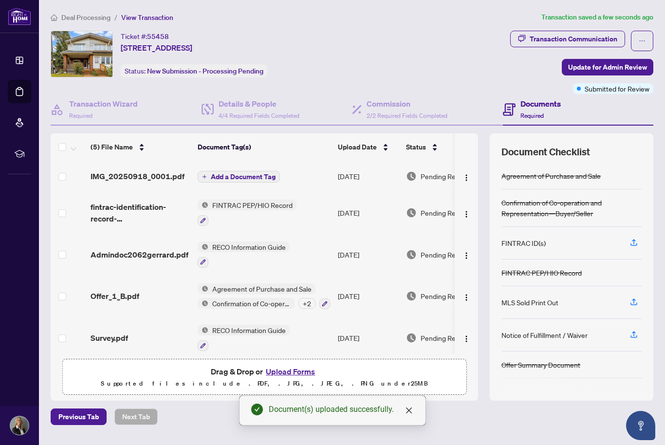
click at [248, 174] on span "Add a Document Tag" at bounding box center [243, 176] width 65 height 7
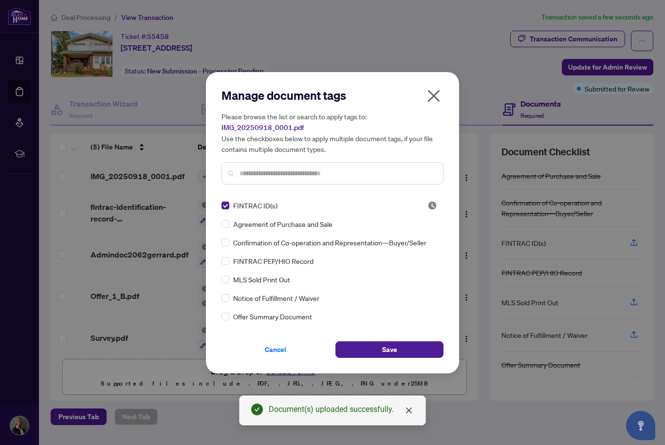
click at [400, 350] on button "Save" at bounding box center [389, 349] width 108 height 17
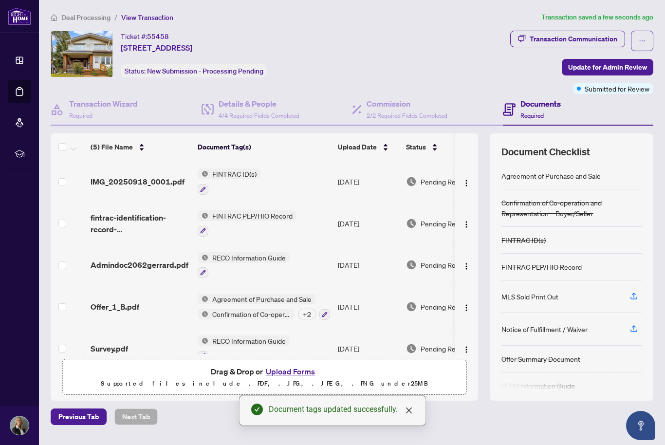
click at [601, 70] on span "Update for Admin Review" at bounding box center [607, 67] width 79 height 16
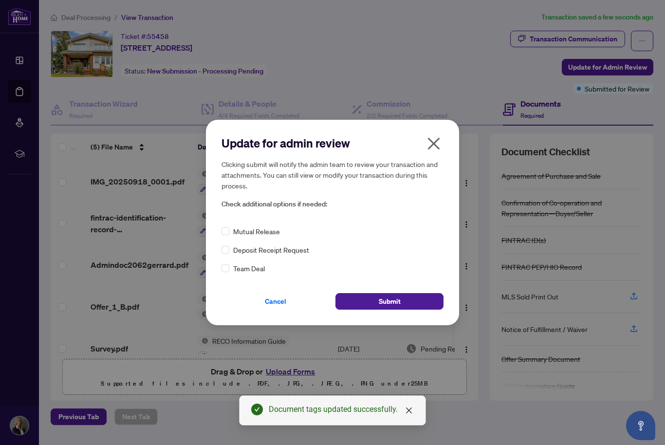
click at [399, 306] on span "Submit" at bounding box center [390, 301] width 22 height 16
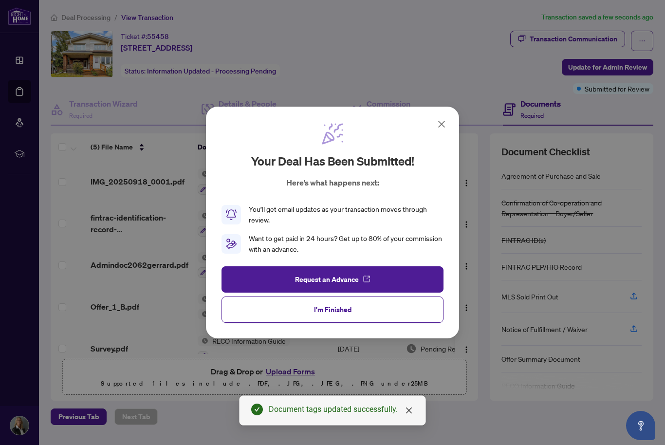
click at [372, 312] on button "I'm Finished" at bounding box center [332, 309] width 222 height 26
